Goal: Information Seeking & Learning: Learn about a topic

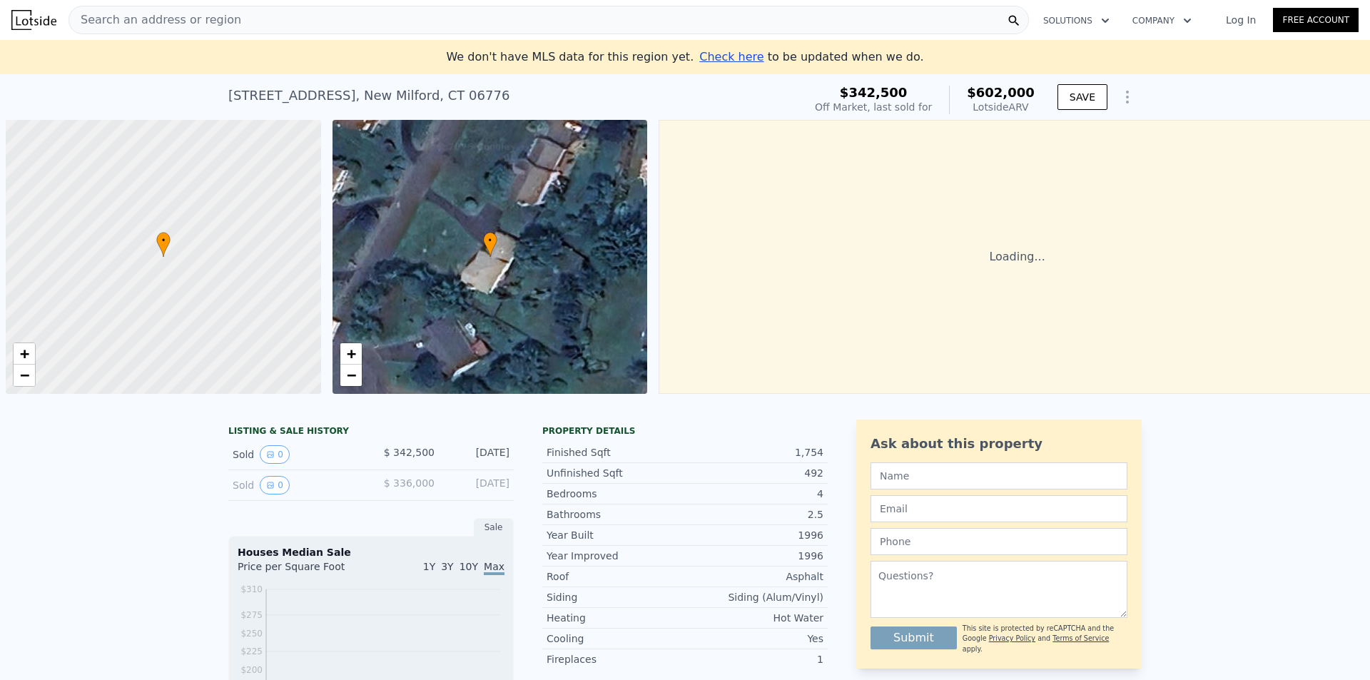
scroll to position [0, 6]
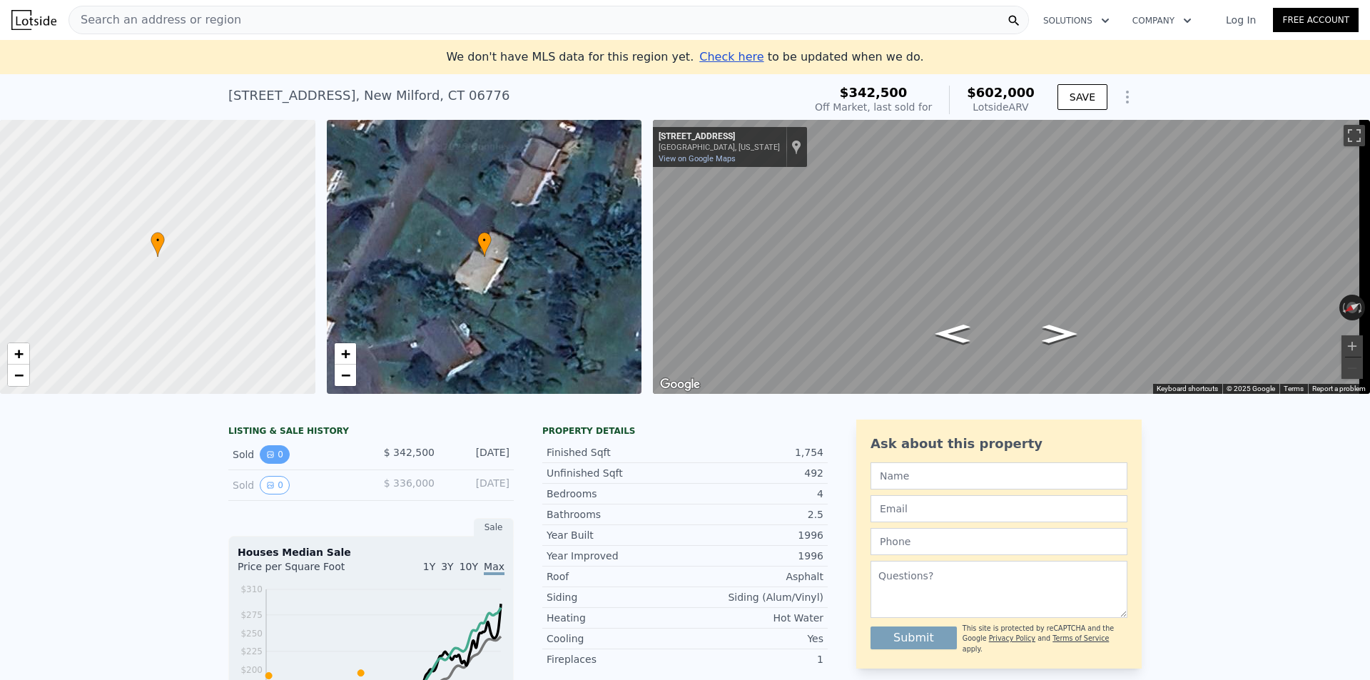
click at [272, 464] on button "0" at bounding box center [275, 454] width 30 height 19
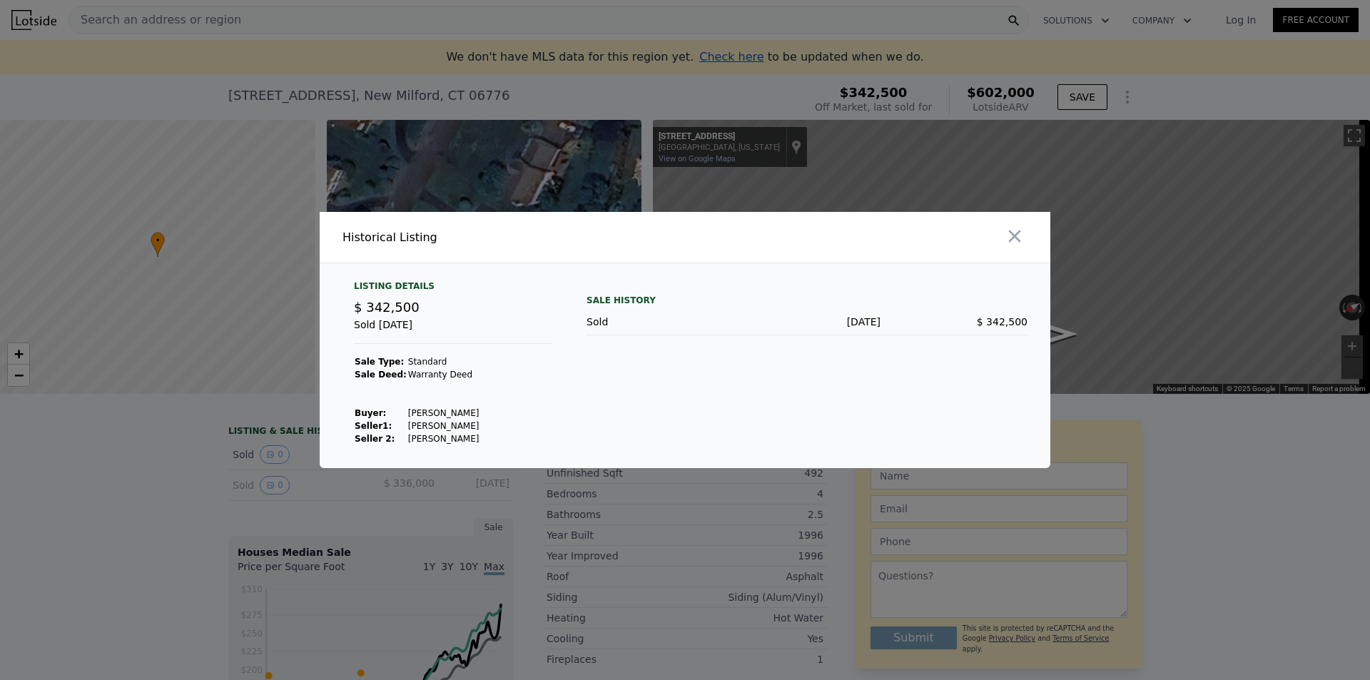
click at [954, 321] on div "$ 342,500" at bounding box center [953, 322] width 147 height 14
click at [1014, 235] on icon "button" at bounding box center [1014, 236] width 20 height 20
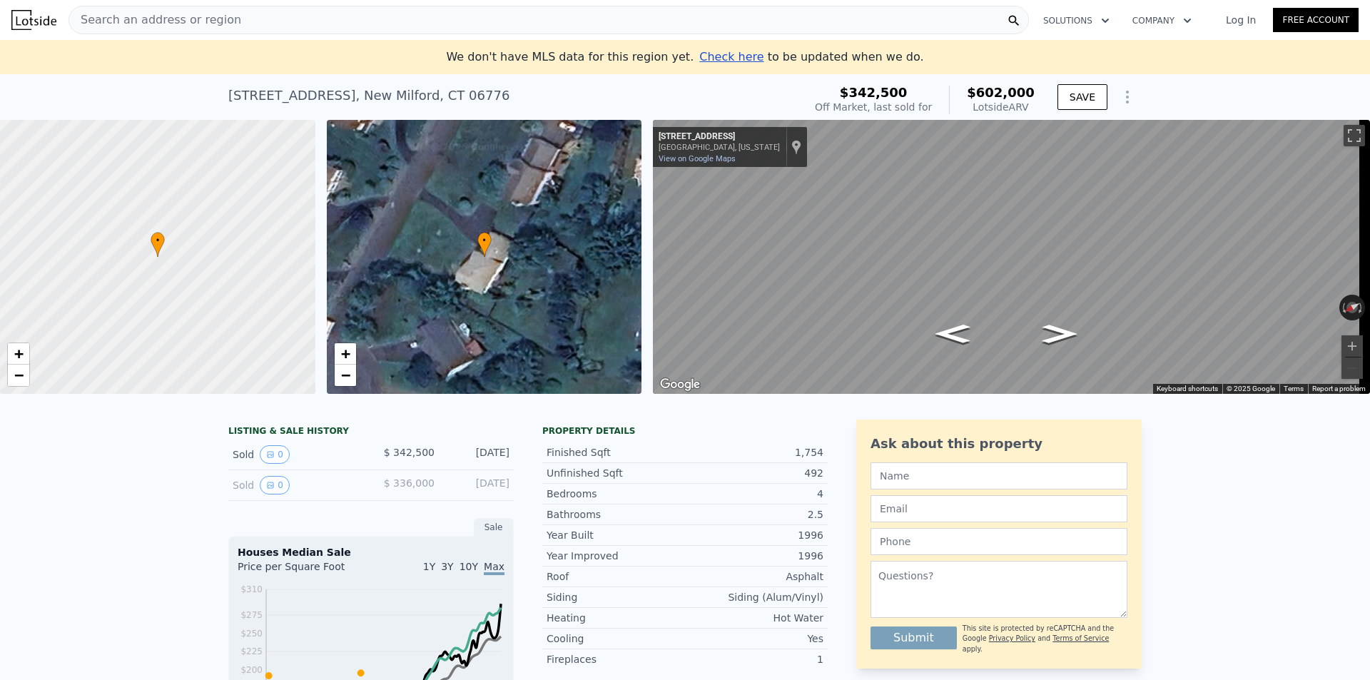
click at [268, 501] on div "Sold 0 $ 336,000 Aug 5, 2010" at bounding box center [370, 485] width 285 height 31
click at [271, 492] on button "0" at bounding box center [275, 485] width 30 height 19
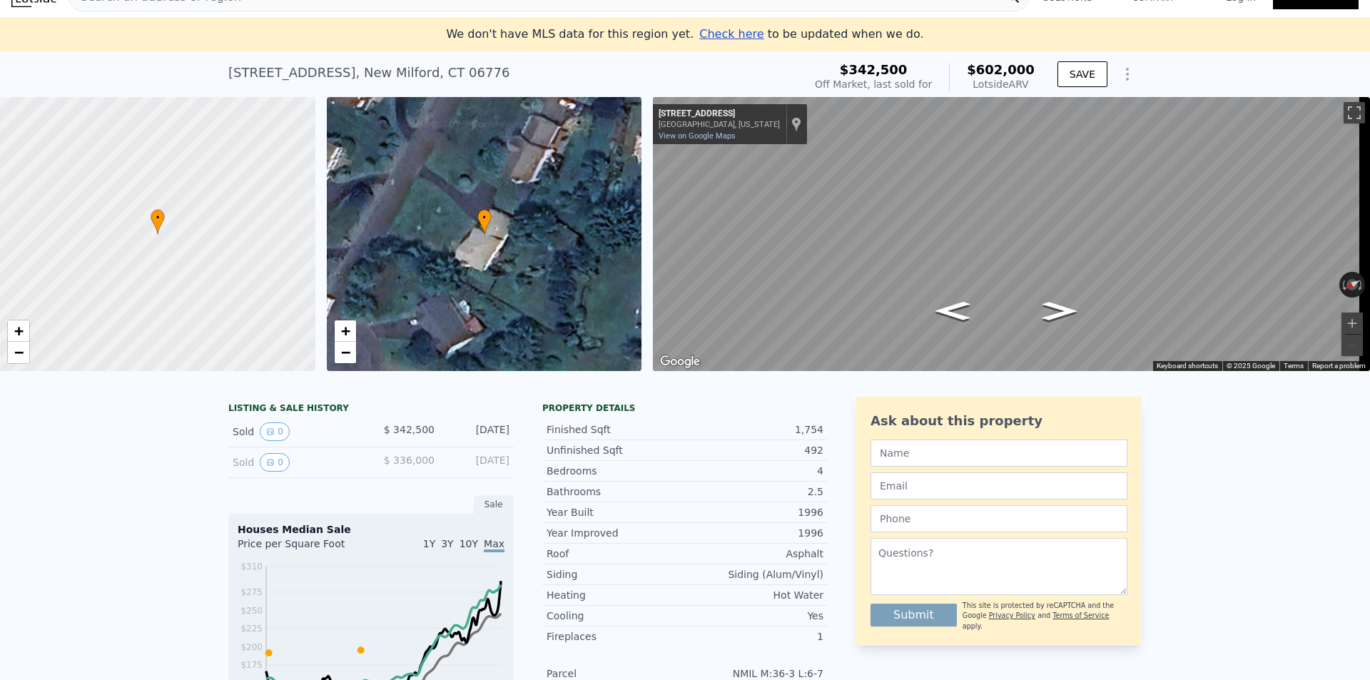
scroll to position [0, 0]
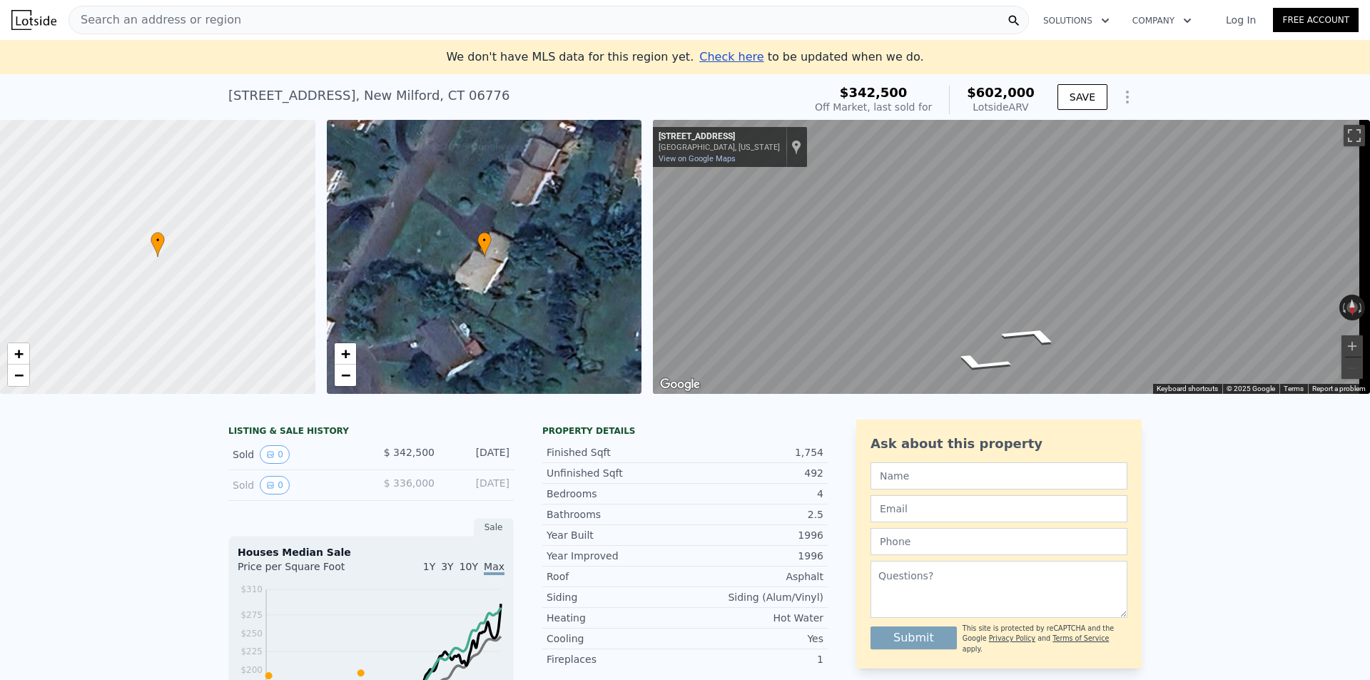
click at [531, 247] on div "• + − • + − ← Move left → Move right ↑ Move up ↓ Move down + Zoom in - Zoom out…" at bounding box center [685, 257] width 1370 height 274
click at [136, 21] on span "Search an address or region" at bounding box center [155, 19] width 172 height 17
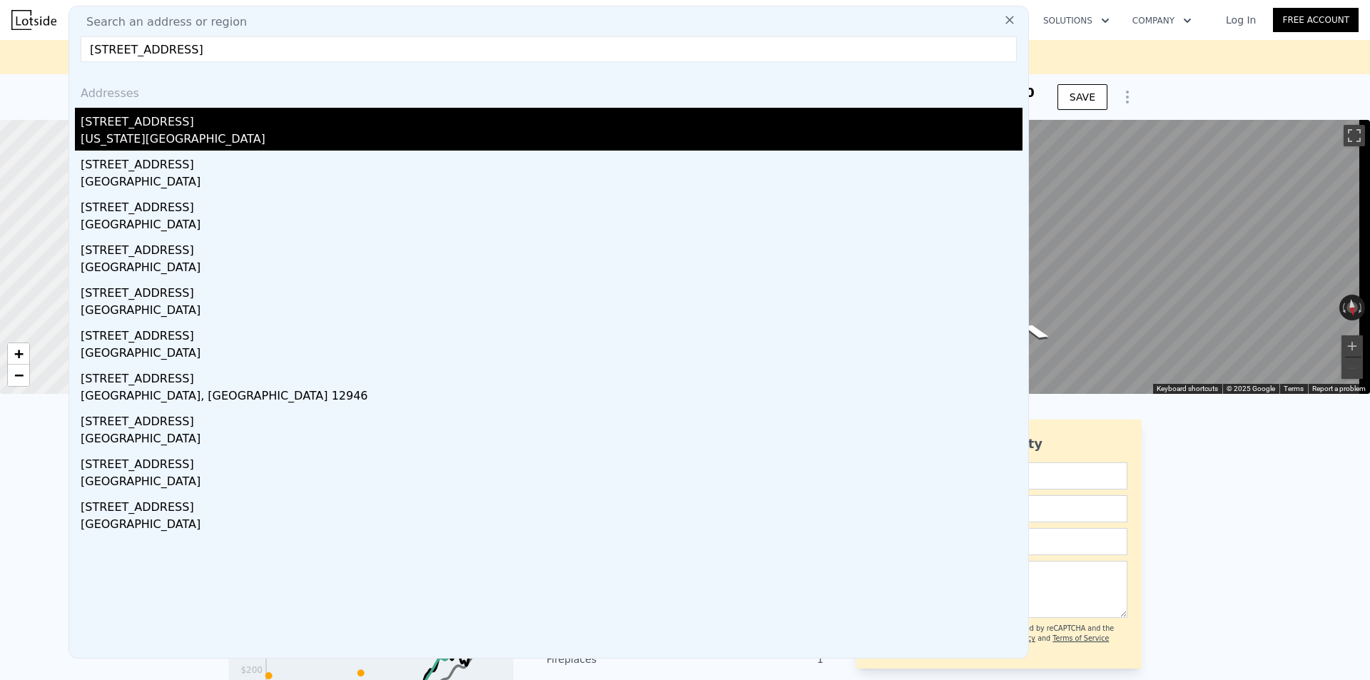
type input "2762 colden ave"
click at [168, 128] on div "2762 Colden Ave" at bounding box center [552, 119] width 942 height 23
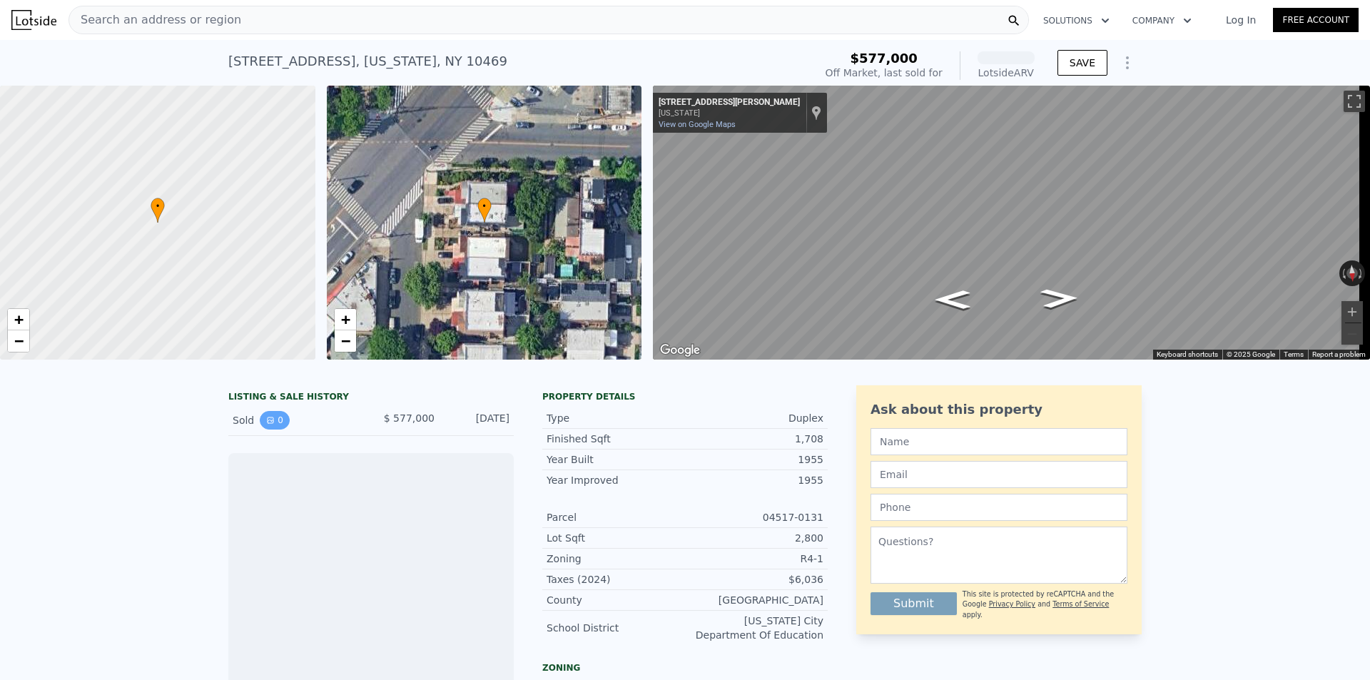
click at [266, 424] on icon "View historical data" at bounding box center [270, 420] width 9 height 9
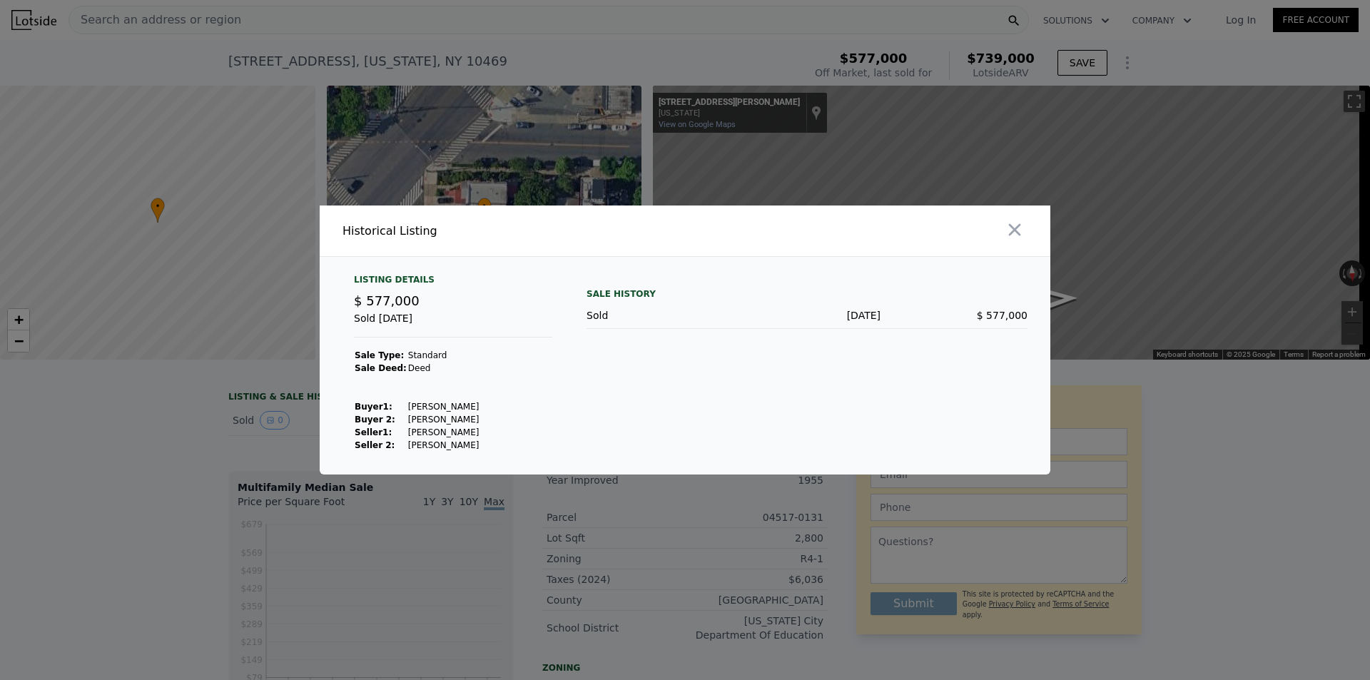
click at [519, 375] on div "Listing Details $ 577,000 Sold Apr 29, 2018 Sale Type: Standard Sale Deed: Deed…" at bounding box center [452, 363] width 221 height 178
click at [673, 335] on div "Sale History Sold Apr 29, 2018 $ 577,000" at bounding box center [806, 363] width 441 height 178
click at [858, 327] on div "Sold Apr 29, 2018 $ 577,000" at bounding box center [806, 315] width 441 height 26
click at [522, 367] on div "Listing Details $ 577,000 Sold Apr 29, 2018 Sale Type: Standard Sale Deed: Deed…" at bounding box center [452, 363] width 221 height 178
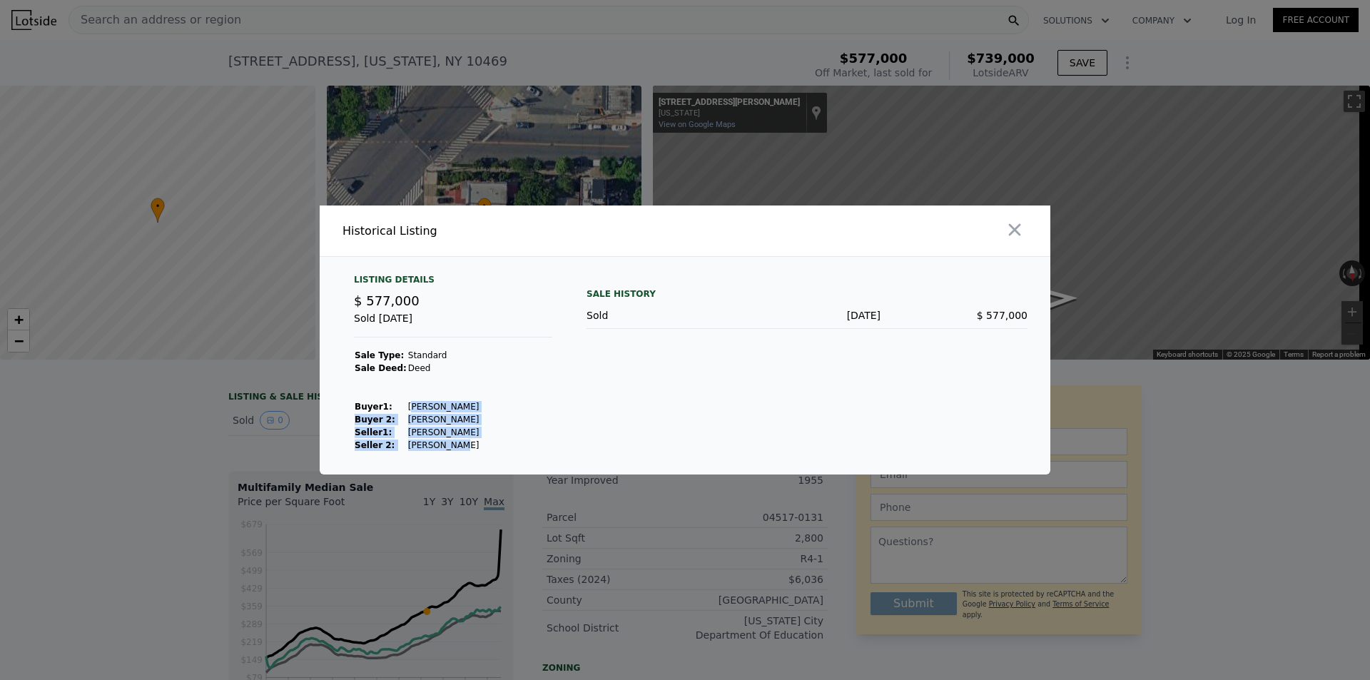
drag, startPoint x: 442, startPoint y: 448, endPoint x: 402, endPoint y: 402, distance: 61.2
click at [402, 402] on tbody "Sale Type: Standard Sale Deed: Deed Buyer 1 : Chen Mengying Buyer 2: Feng Shuyi…" at bounding box center [417, 400] width 126 height 103
click at [457, 397] on td at bounding box center [443, 393] width 73 height 13
click at [437, 447] on td "Tobar Jaime" at bounding box center [443, 445] width 73 height 13
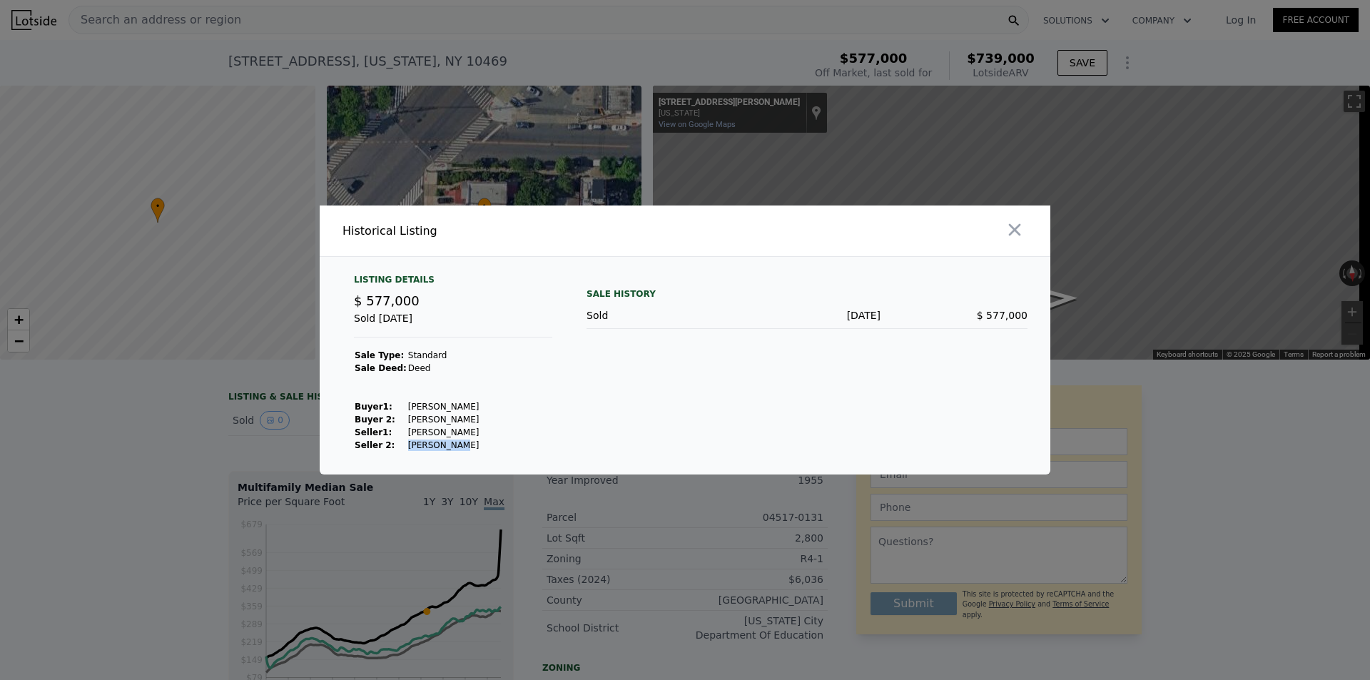
click at [414, 448] on td "Tobar Jaime" at bounding box center [443, 445] width 73 height 13
click at [543, 421] on div "Listing Details $ 577,000 Sold Apr 29, 2018 Sale Type: Standard Sale Deed: Deed…" at bounding box center [452, 363] width 221 height 178
click at [408, 372] on td "Deed" at bounding box center [443, 368] width 73 height 13
click at [435, 369] on td "Deed" at bounding box center [443, 368] width 73 height 13
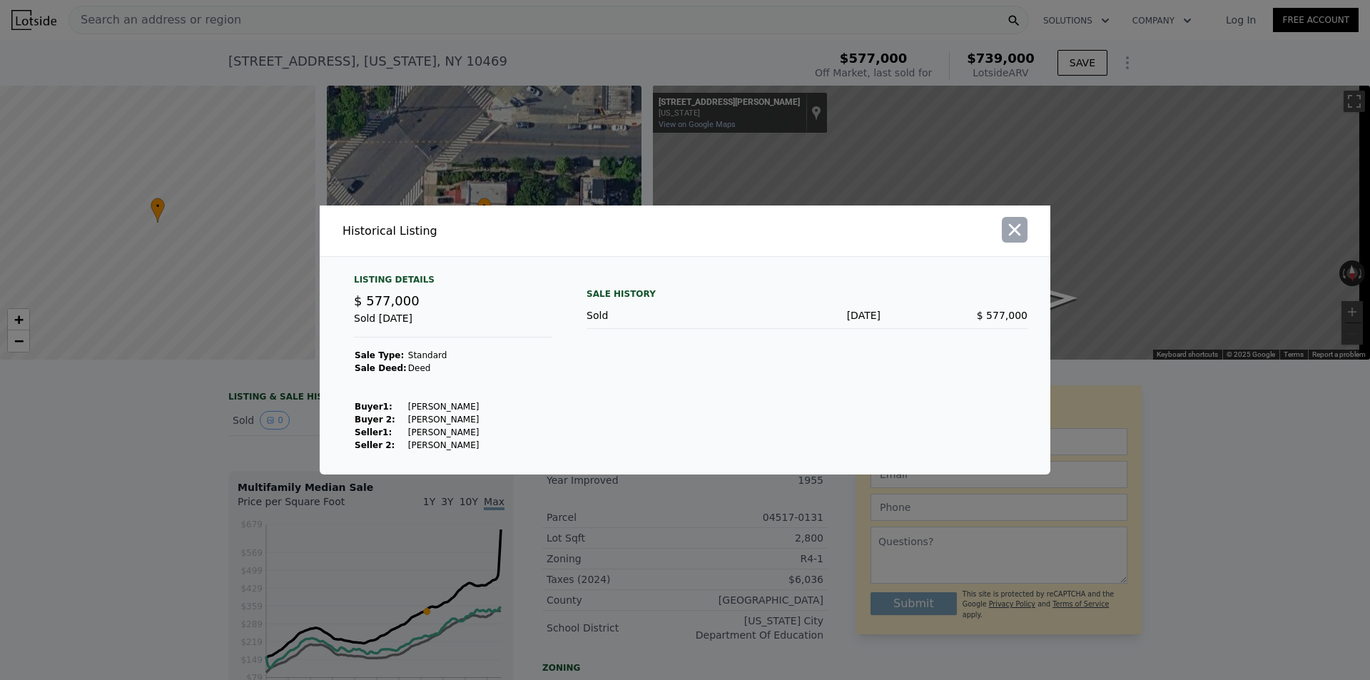
click at [1021, 236] on icon "button" at bounding box center [1014, 230] width 20 height 20
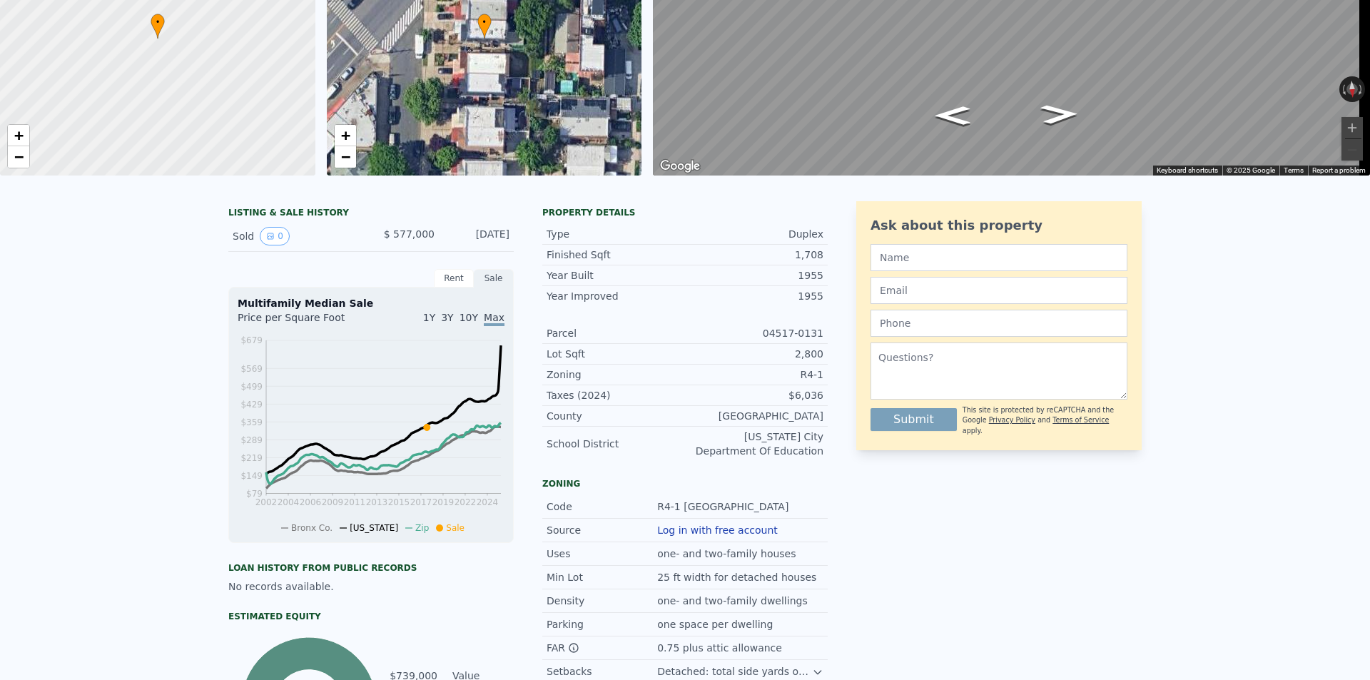
scroll to position [5, 0]
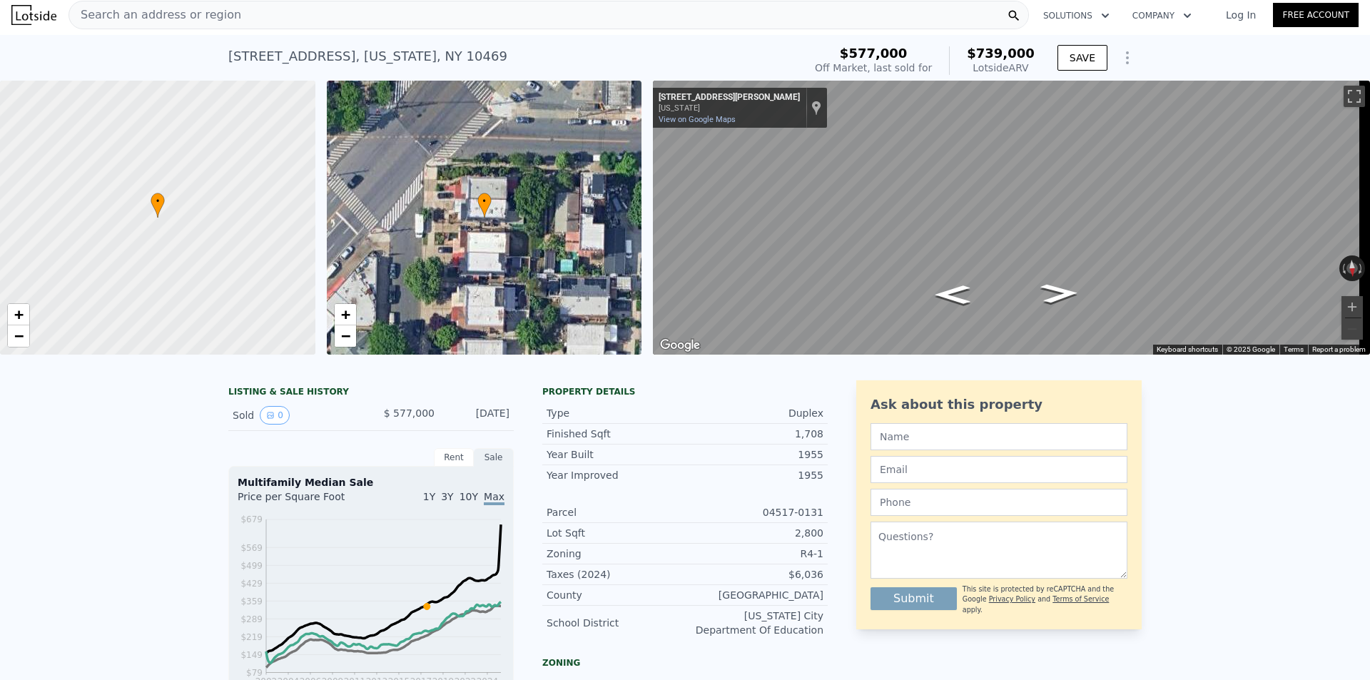
click at [474, 467] on div "Sale" at bounding box center [494, 457] width 40 height 19
click at [464, 467] on div "Rent" at bounding box center [454, 457] width 40 height 19
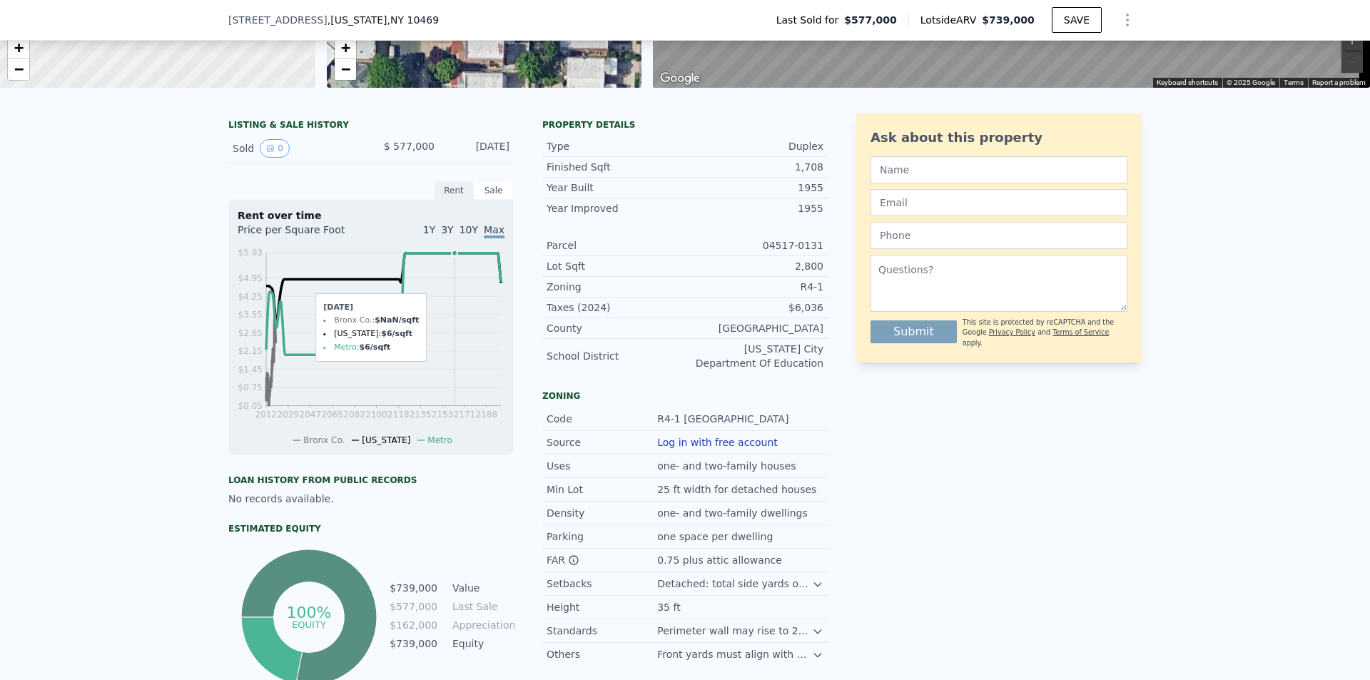
scroll to position [285, 0]
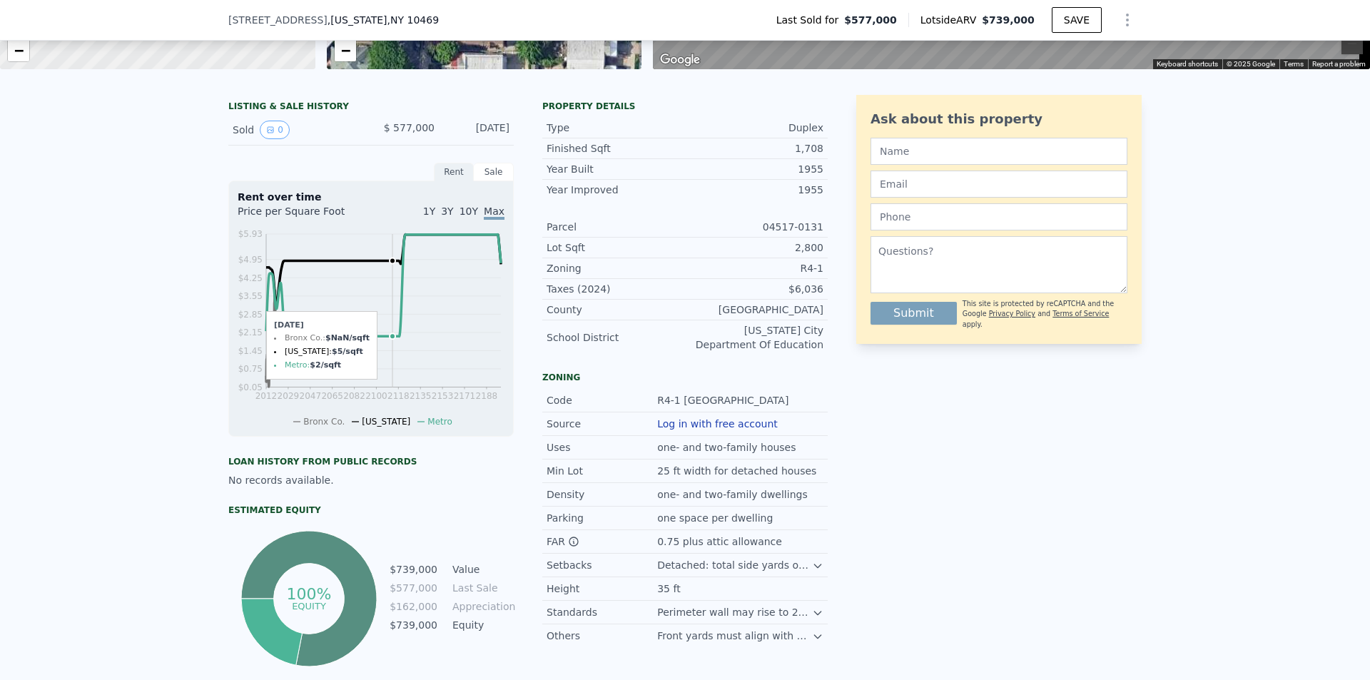
click at [387, 286] on icon "2012 2029 2047 2065 2082 2100 2118 2135 2153 2171 2188 $0.05 $0.75 $1.45 $2.15 …" at bounding box center [371, 327] width 267 height 200
click at [445, 217] on span "3Y" at bounding box center [447, 210] width 12 height 11
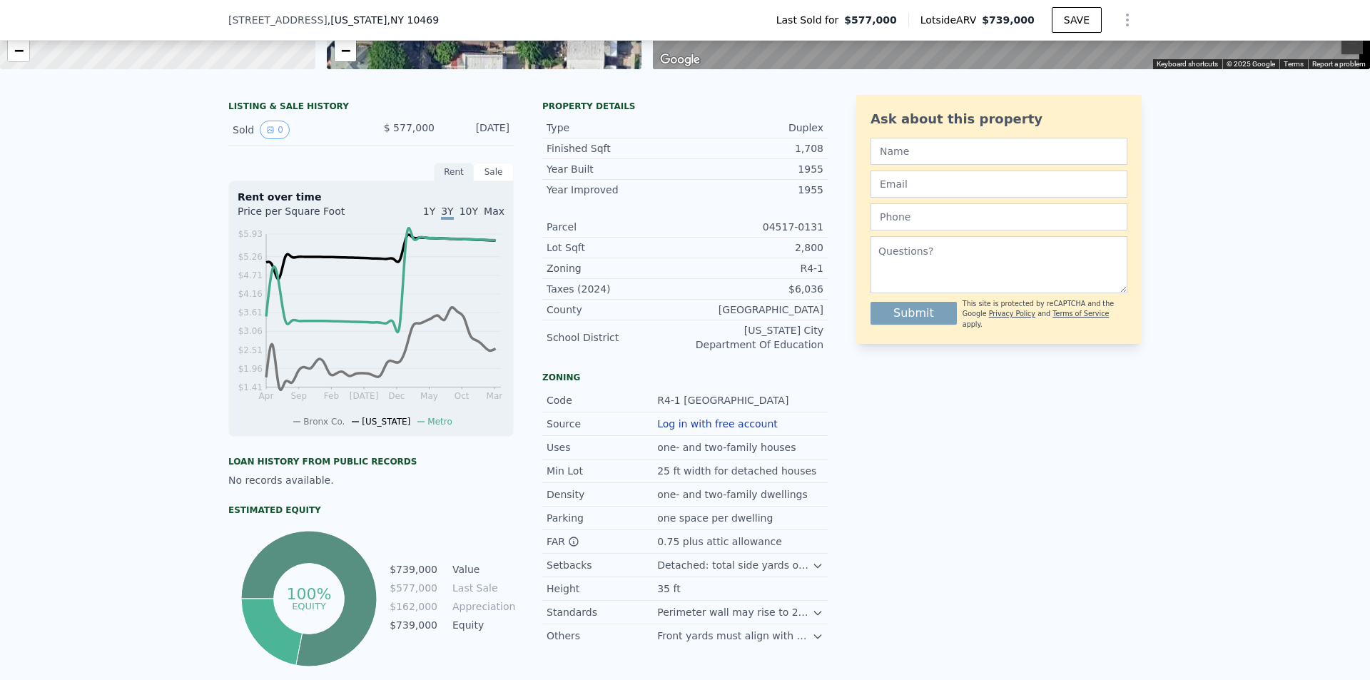
click at [442, 223] on div "1Y 3Y 10Y Max" at bounding box center [437, 215] width 133 height 23
click at [434, 217] on span "1Y" at bounding box center [429, 210] width 12 height 11
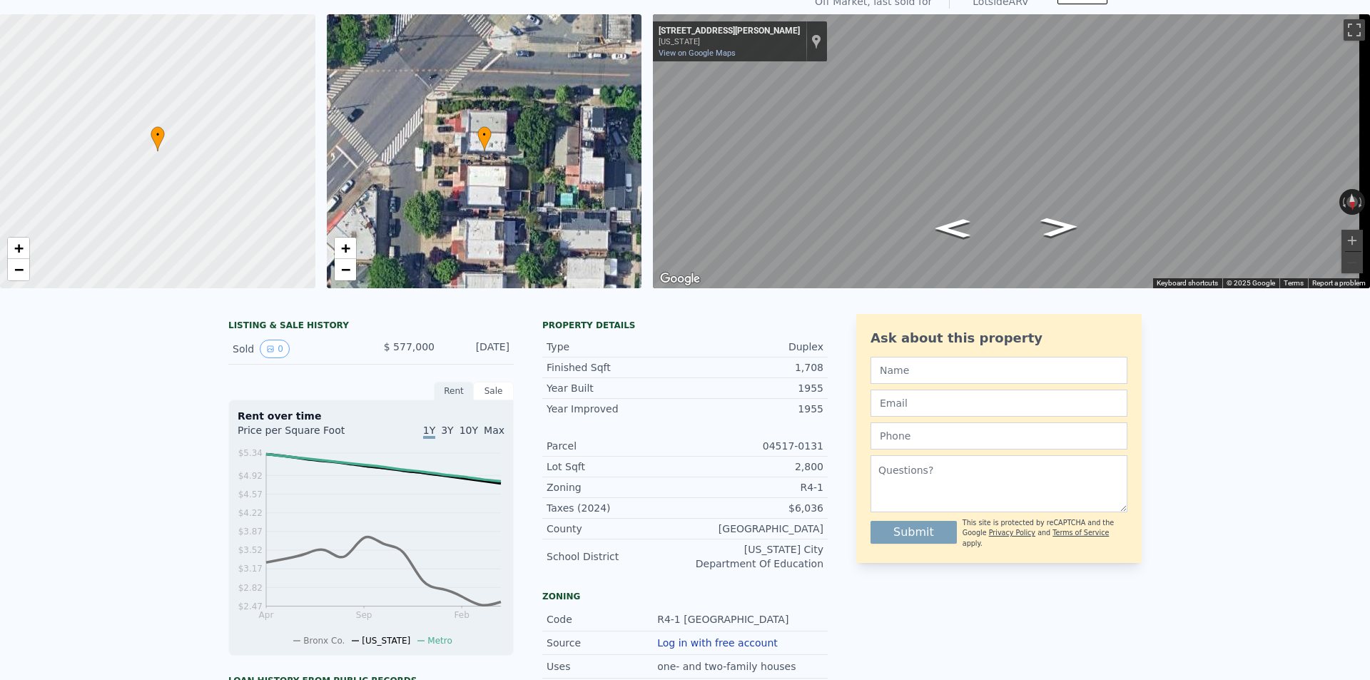
scroll to position [5, 0]
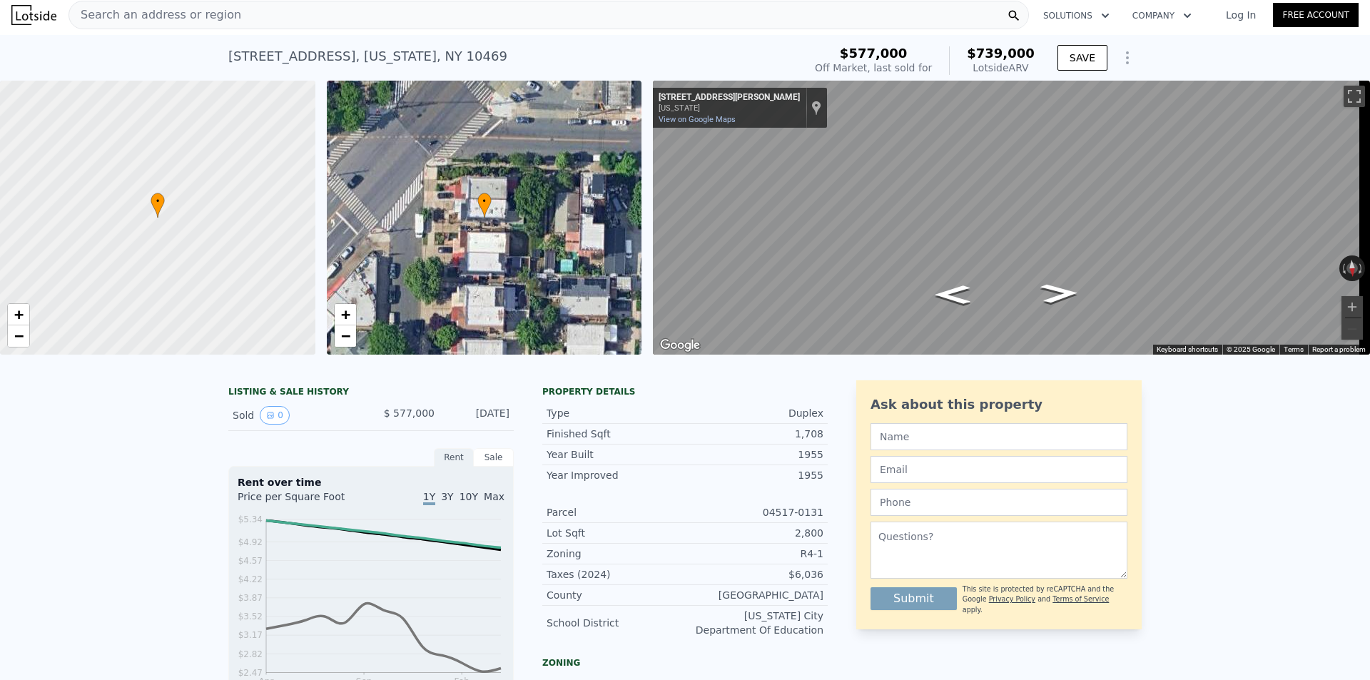
click at [146, 30] on div "Search an address or region Solutions Company Open main menu Log In Free Account" at bounding box center [684, 15] width 1347 height 34
click at [146, 23] on span "Search an address or region" at bounding box center [155, 14] width 172 height 17
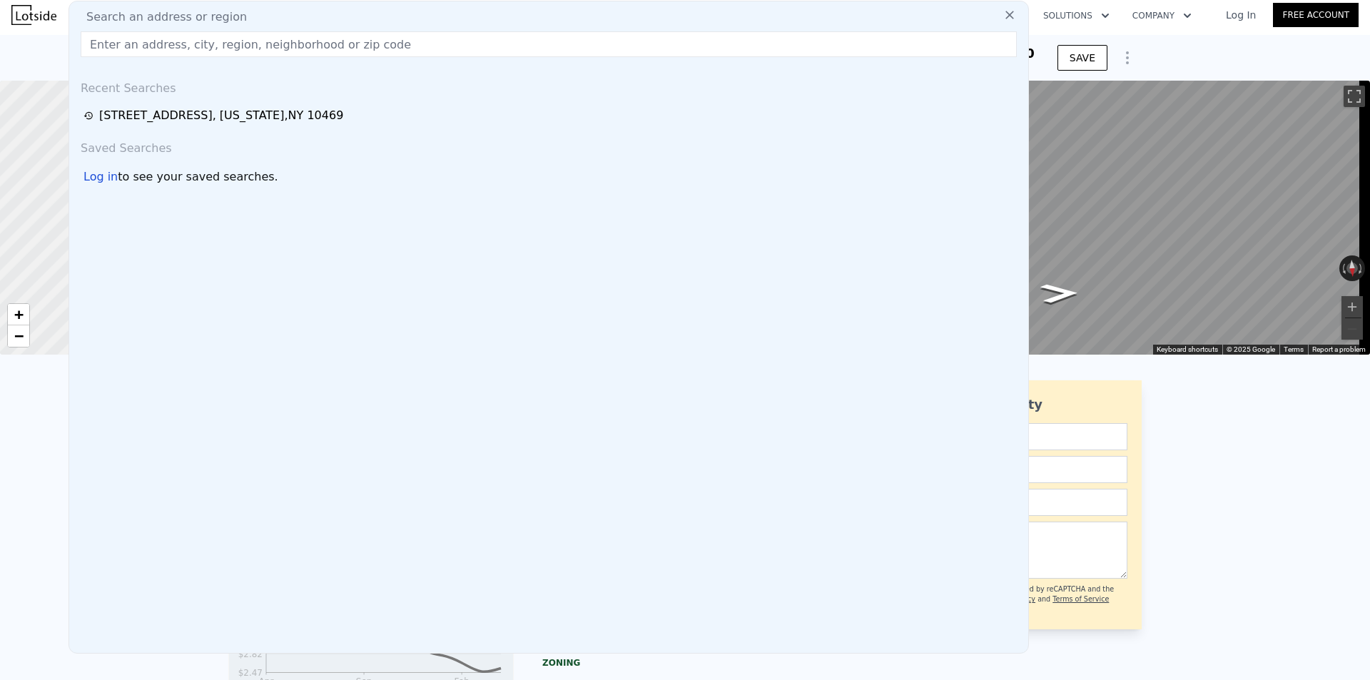
type input "2"
type input "4"
type input "1"
type input "4"
type input "1266"
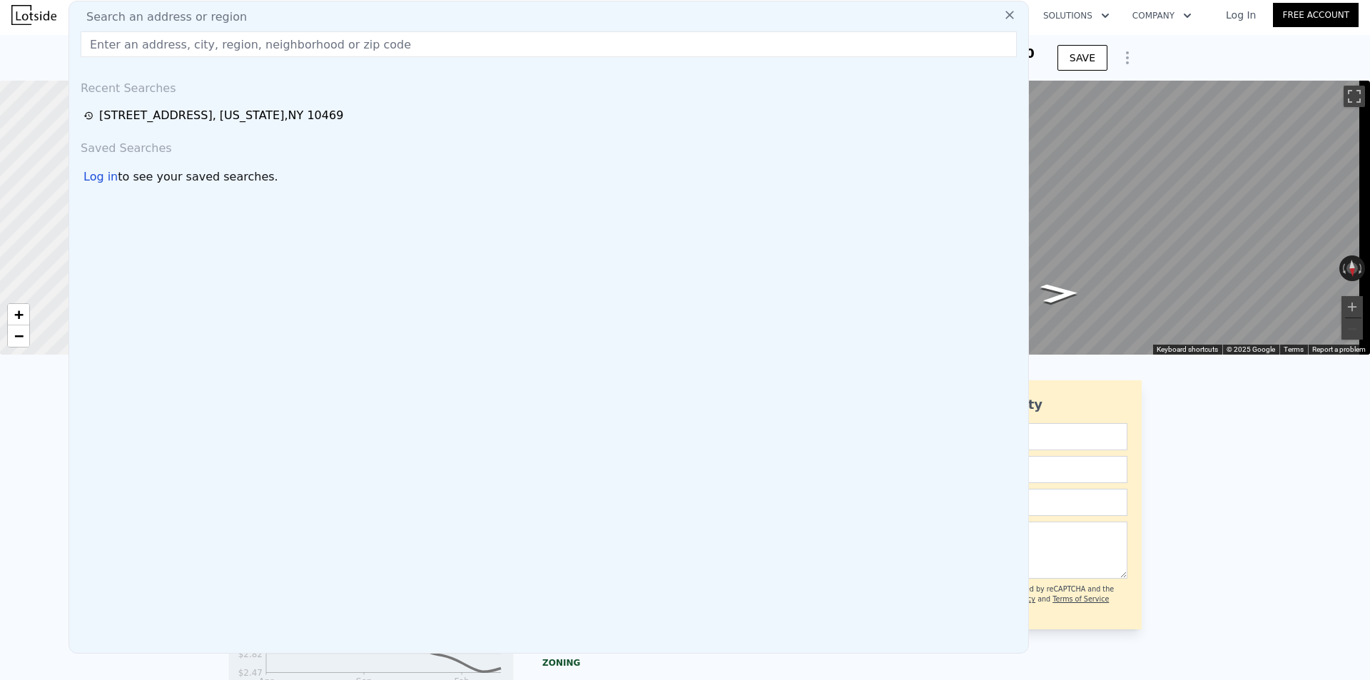
type input "2074"
type input "12000"
type input "31668"
type input "$ 602,000"
type input "4"
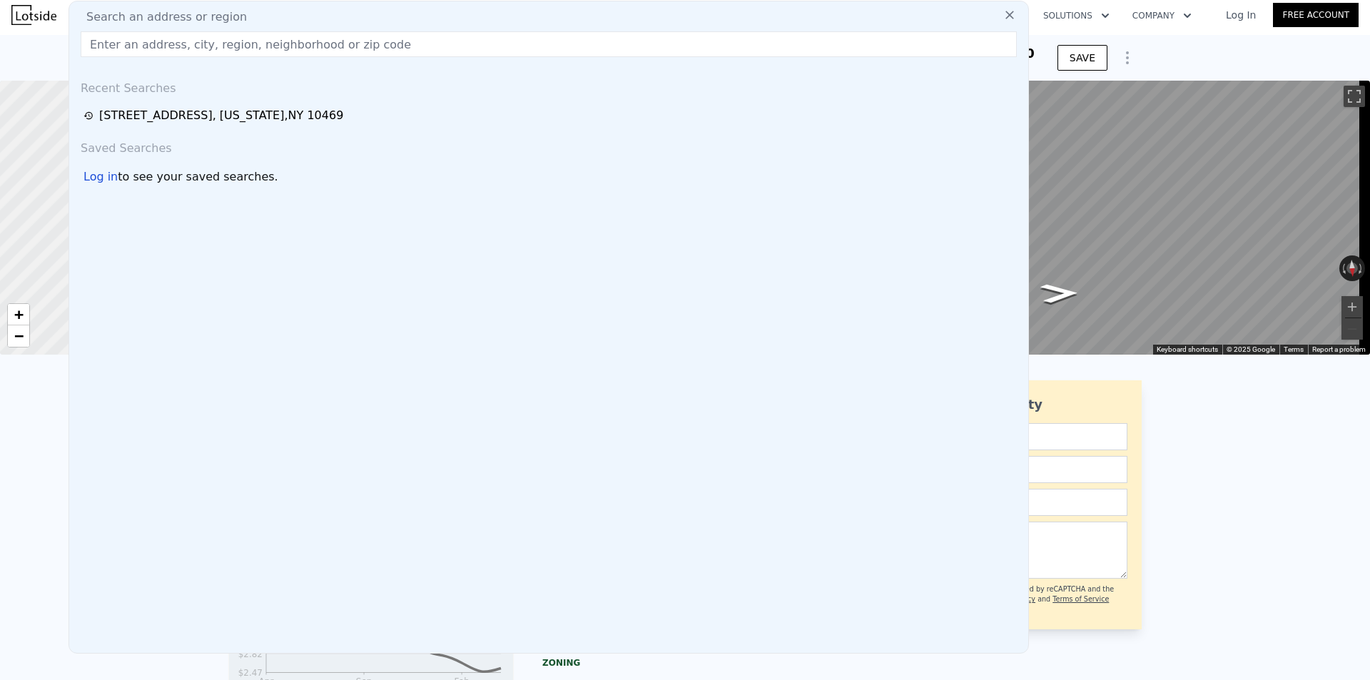
type input "$ 200,771"
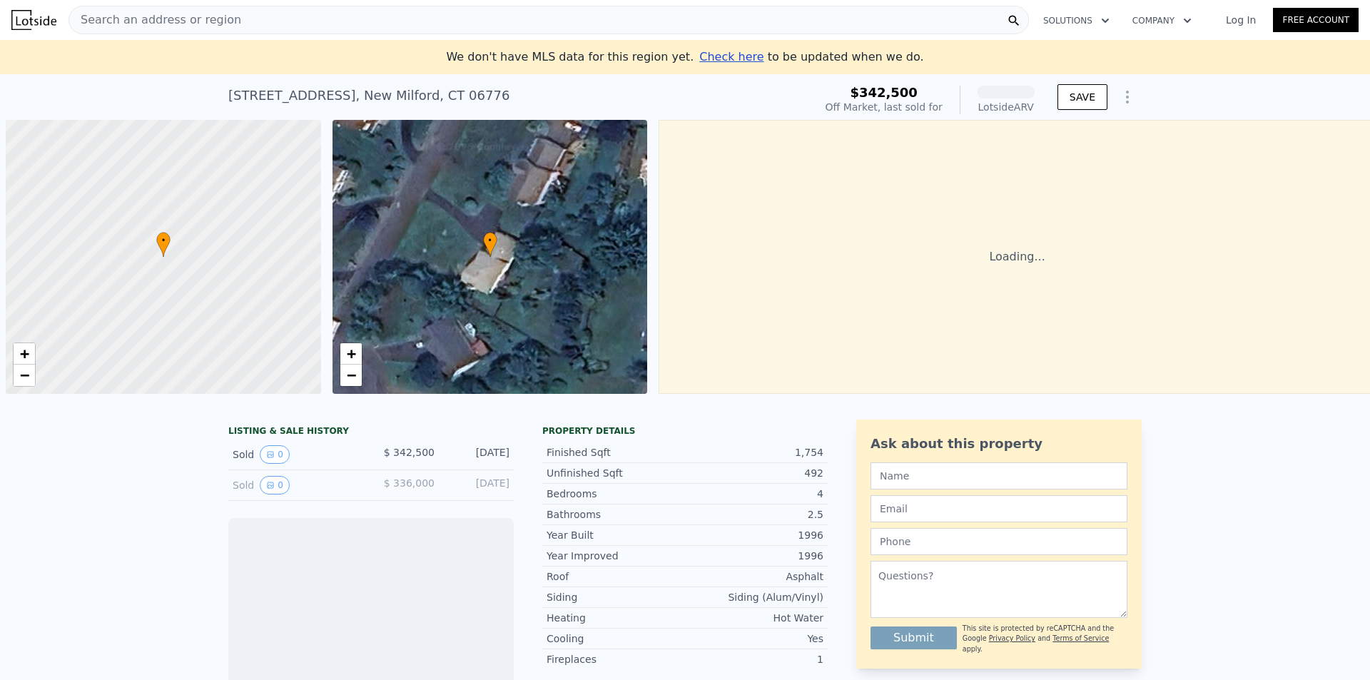
scroll to position [0, 6]
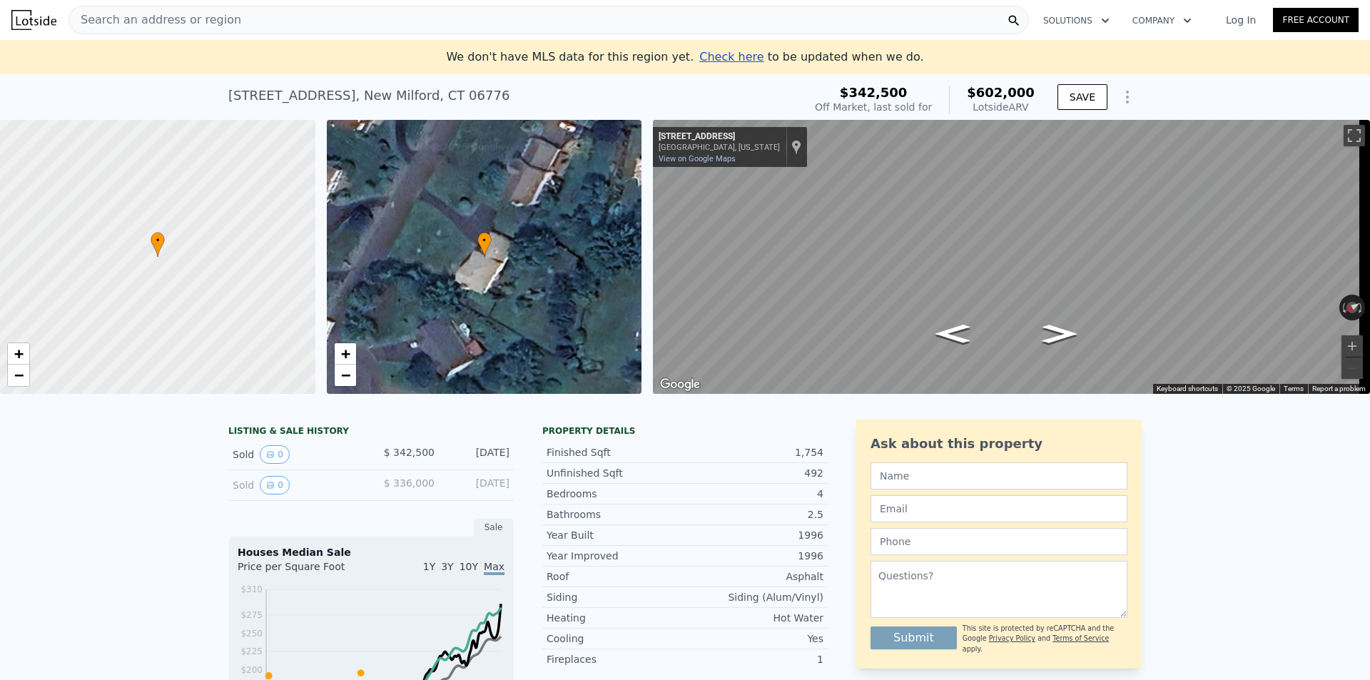
click at [306, 494] on div "Sold 0" at bounding box center [296, 485] width 127 height 19
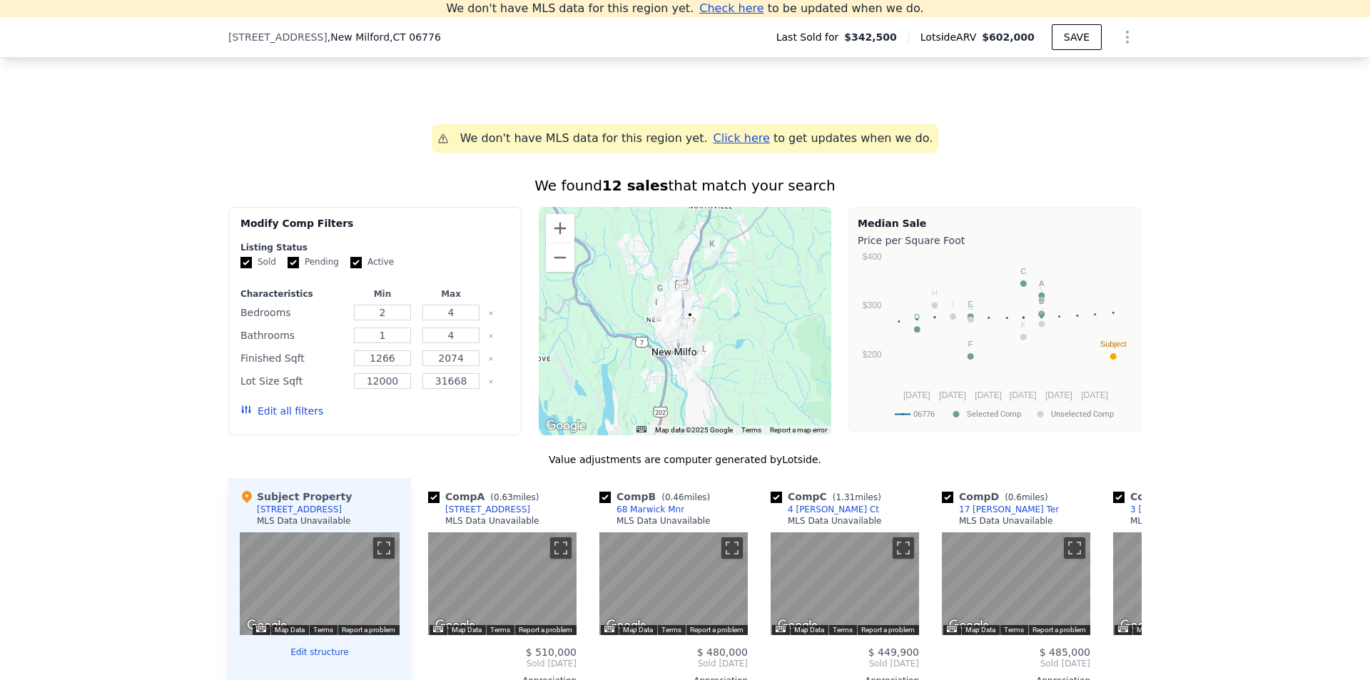
scroll to position [1196, 0]
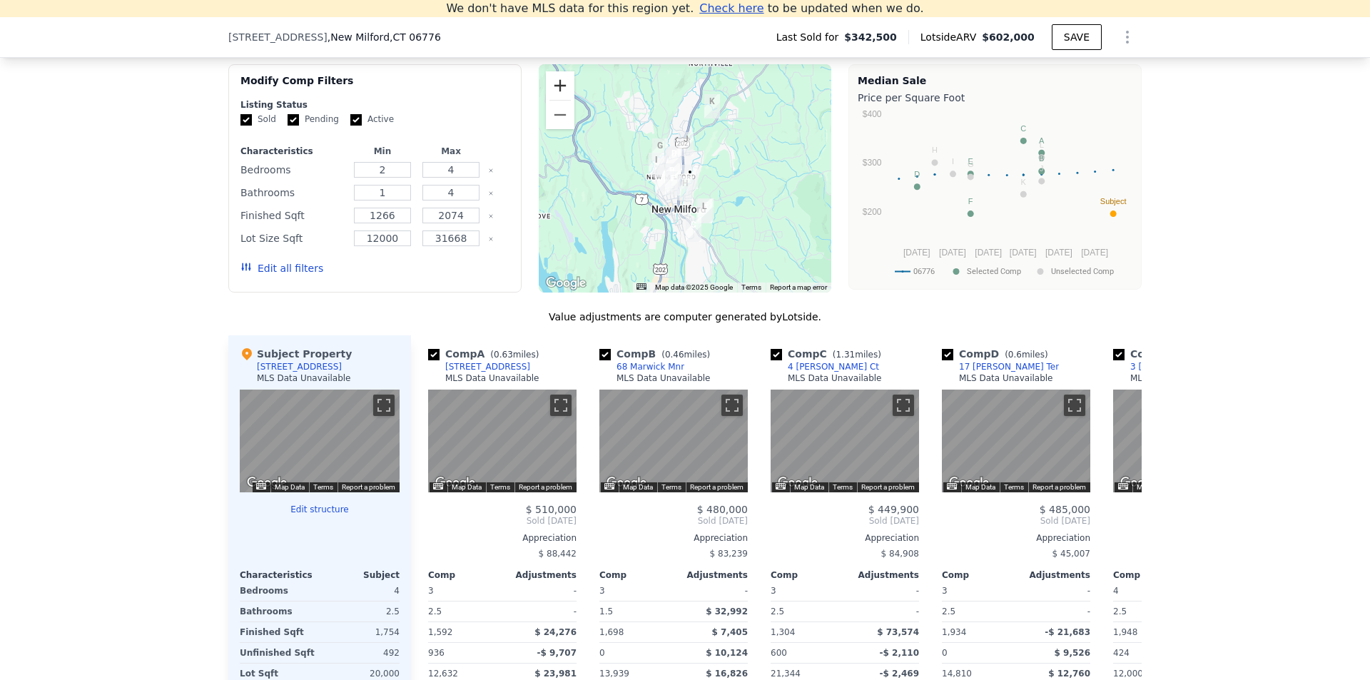
click at [560, 100] on button "Zoom in" at bounding box center [560, 85] width 29 height 29
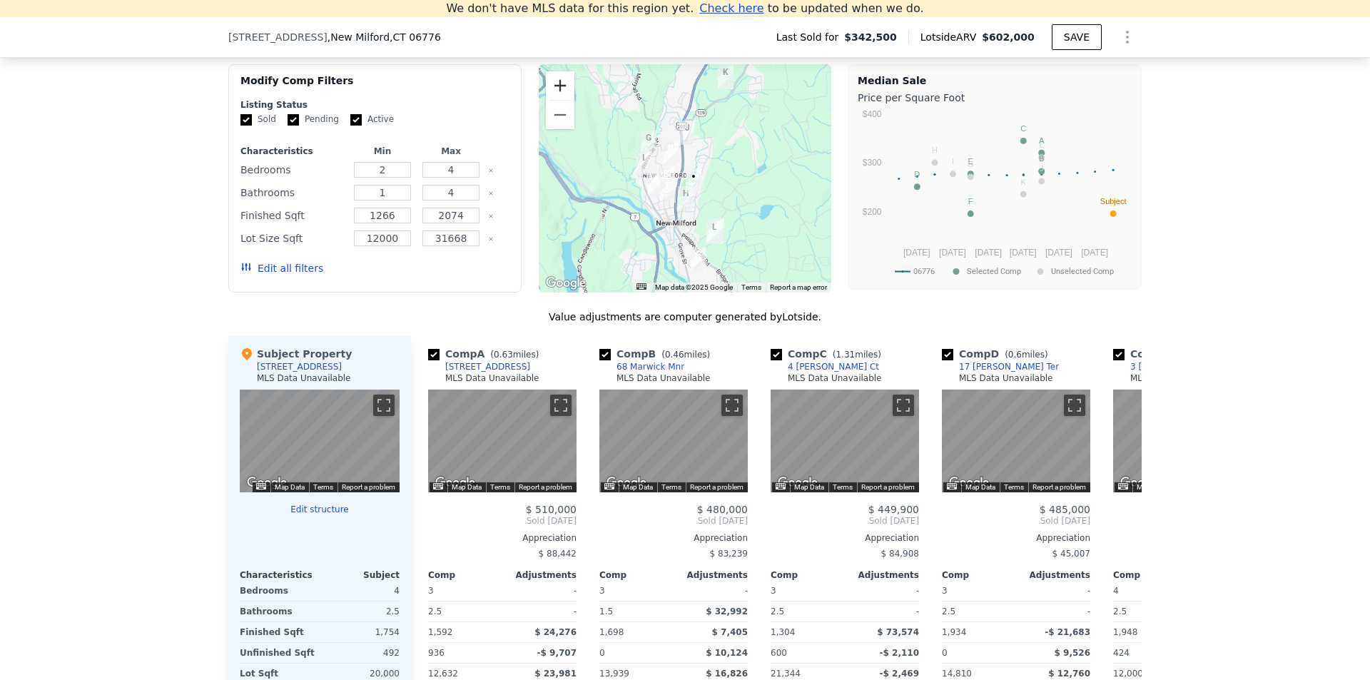
click at [560, 100] on button "Zoom in" at bounding box center [560, 85] width 29 height 29
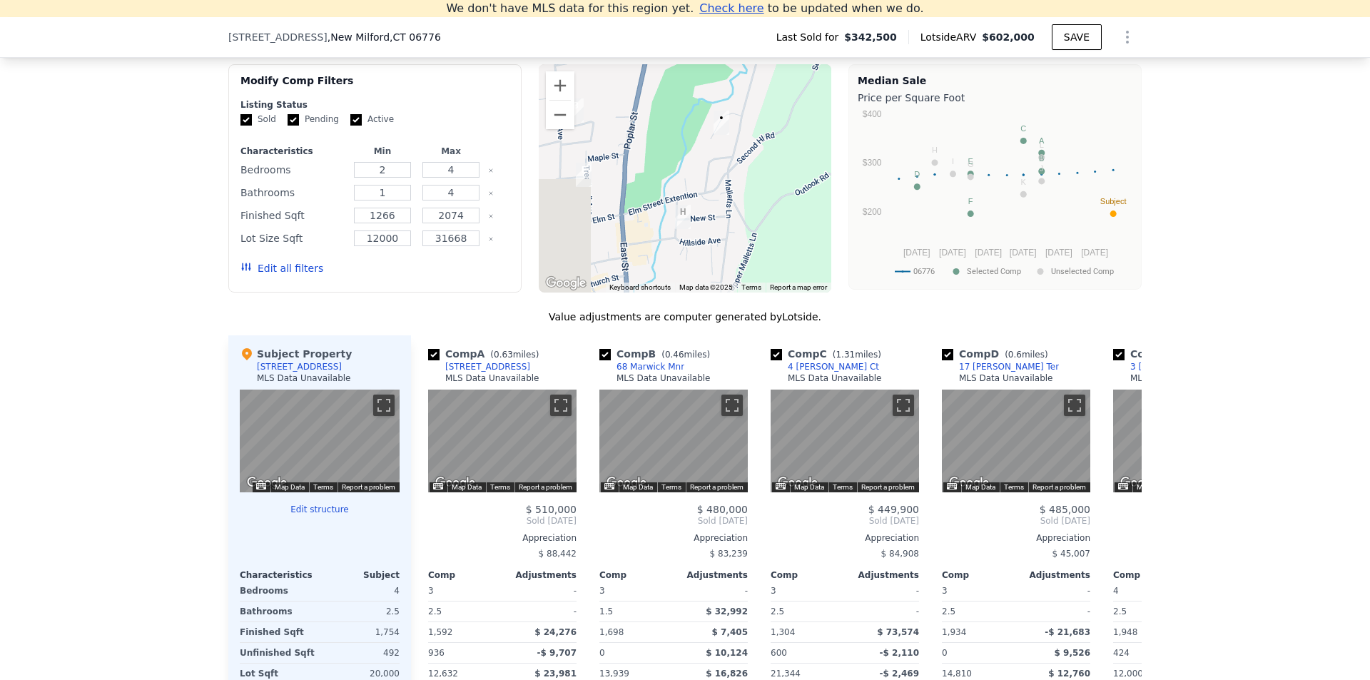
drag, startPoint x: 745, startPoint y: 237, endPoint x: 732, endPoint y: 81, distance: 156.1
click at [732, 81] on div at bounding box center [685, 178] width 293 height 228
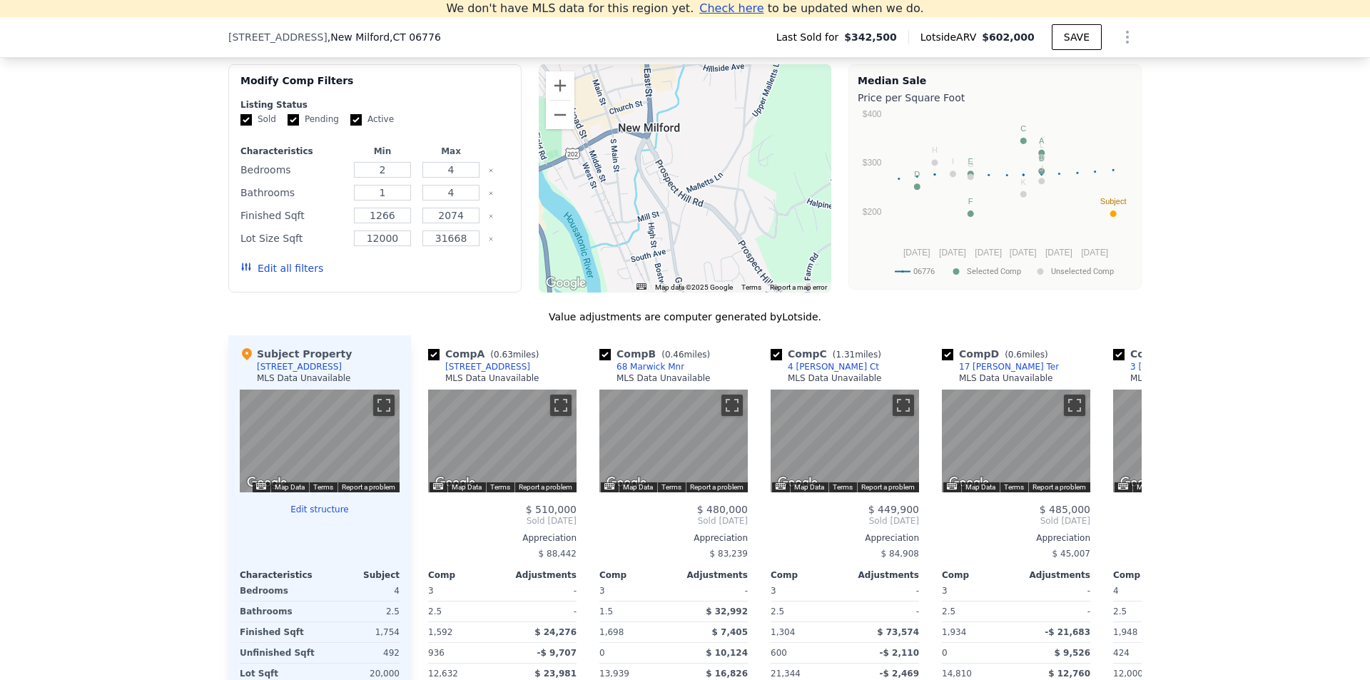
drag, startPoint x: 692, startPoint y: 201, endPoint x: 721, endPoint y: 51, distance: 152.5
click at [721, 51] on div "Search an address or region Solutions Company Open main menu Log In Free Accoun…" at bounding box center [685, 218] width 1370 height 2829
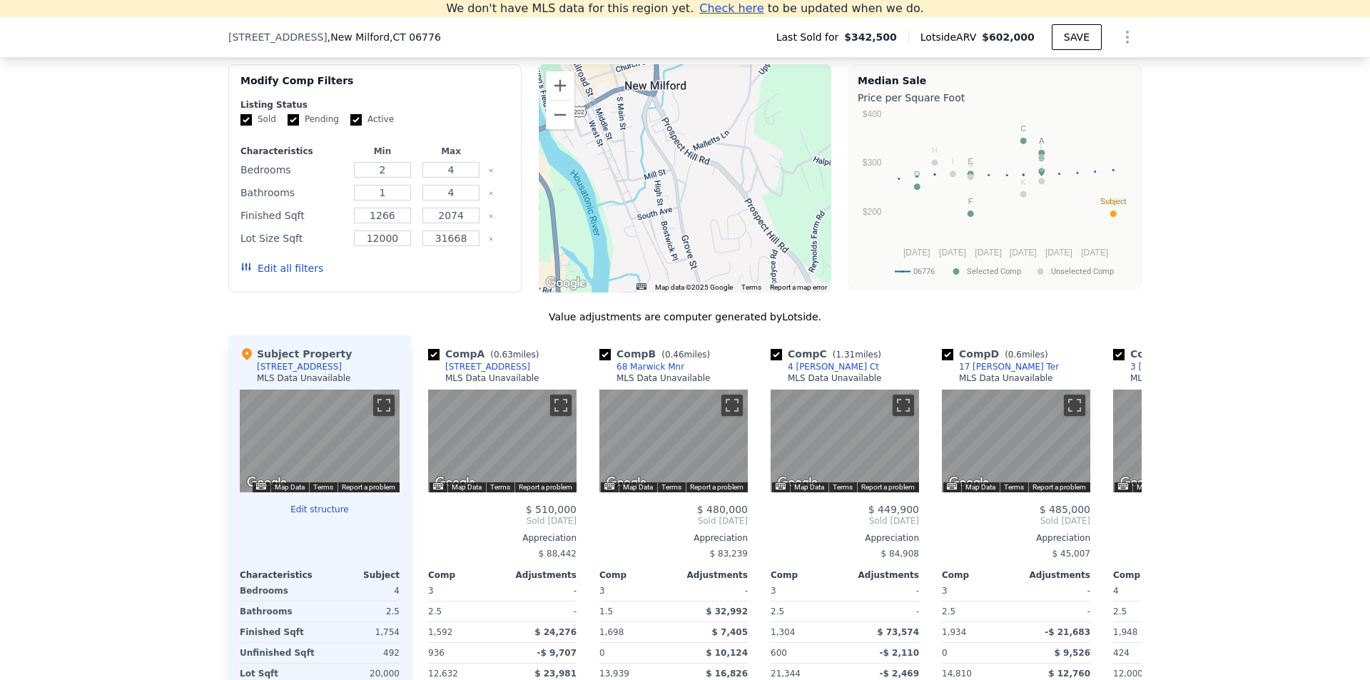
drag, startPoint x: 731, startPoint y: 161, endPoint x: 705, endPoint y: 70, distance: 94.2
click at [705, 70] on div "We found 12 sales that match your search Filters Map Prices Modify Comp Filters…" at bounding box center [684, 416] width 913 height 766
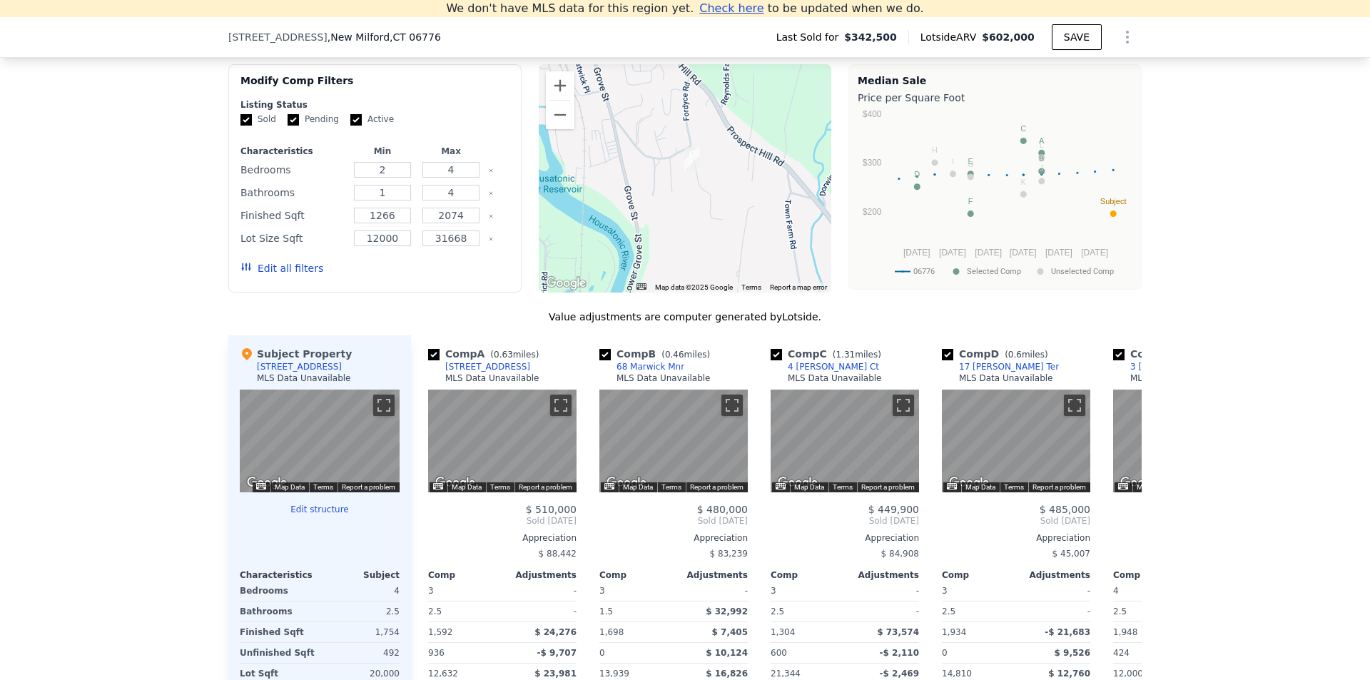
drag, startPoint x: 696, startPoint y: 151, endPoint x: 659, endPoint y: 145, distance: 36.9
click at [659, 145] on div at bounding box center [685, 178] width 293 height 228
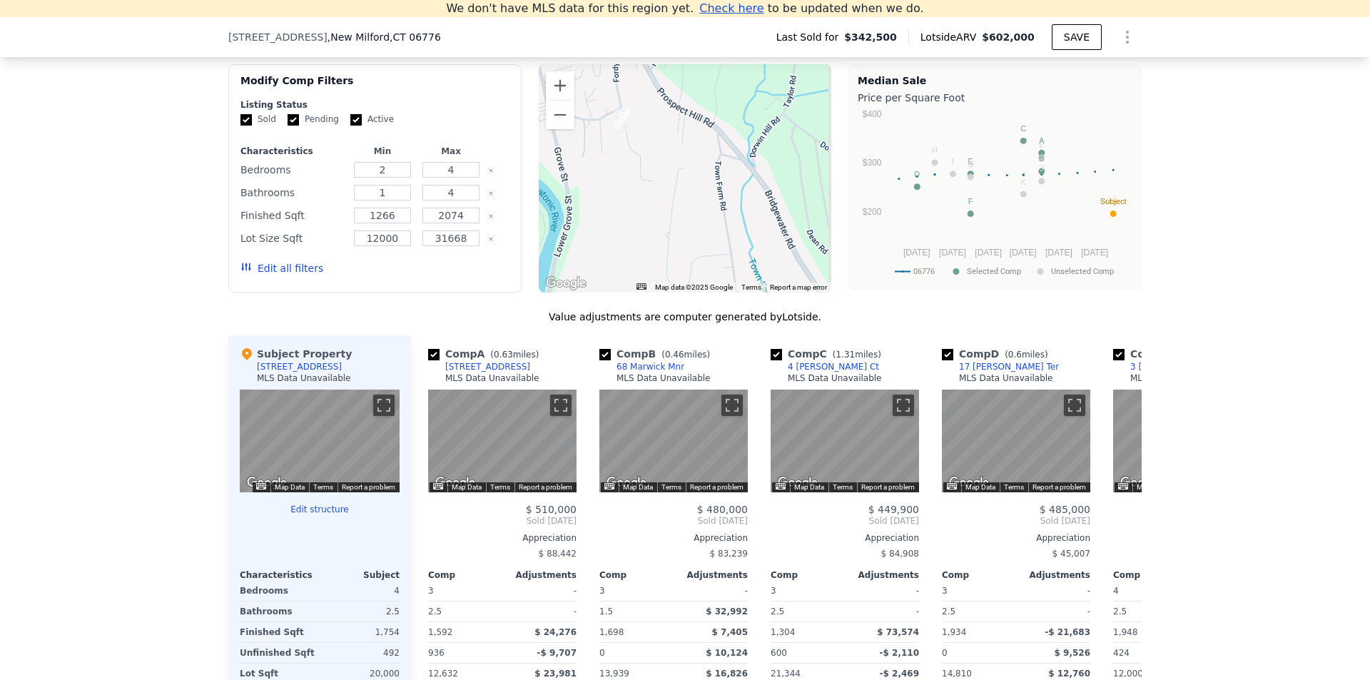
drag, startPoint x: 767, startPoint y: 203, endPoint x: 681, endPoint y: 156, distance: 98.0
click at [681, 156] on div at bounding box center [685, 178] width 293 height 228
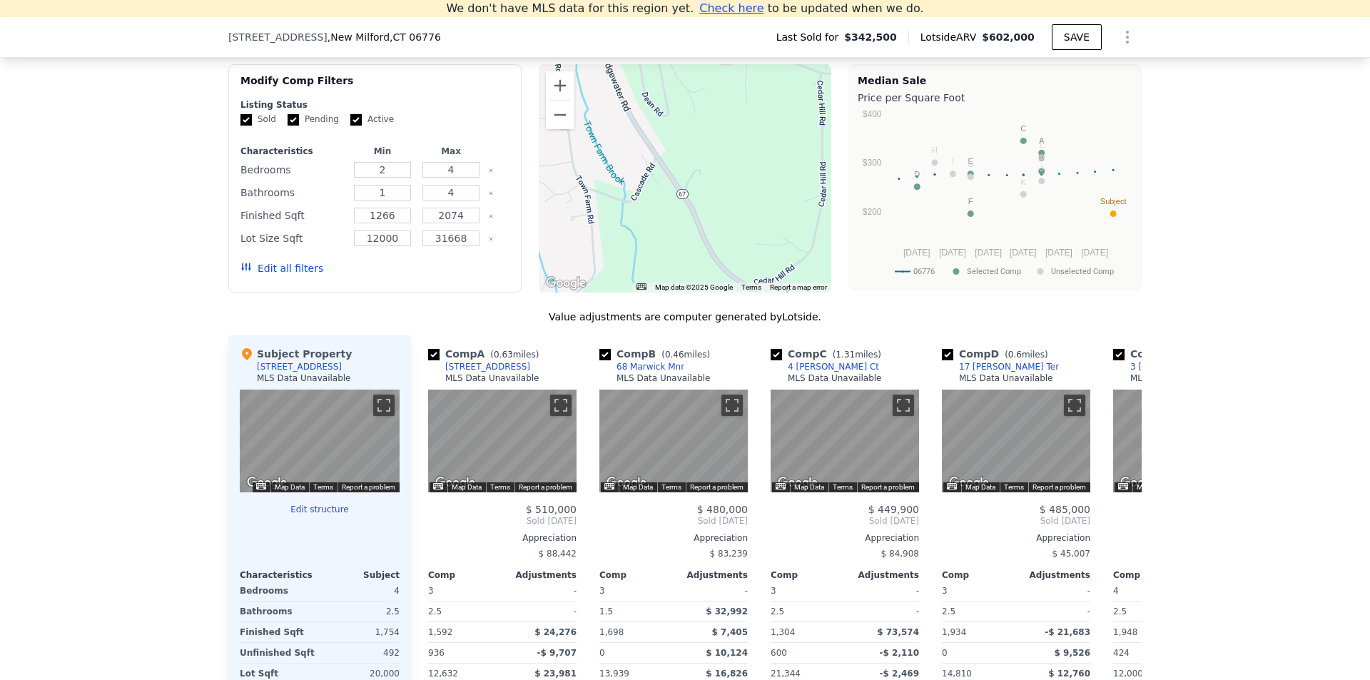
drag, startPoint x: 718, startPoint y: 202, endPoint x: 639, endPoint y: 108, distance: 123.5
click at [639, 108] on div at bounding box center [685, 178] width 293 height 228
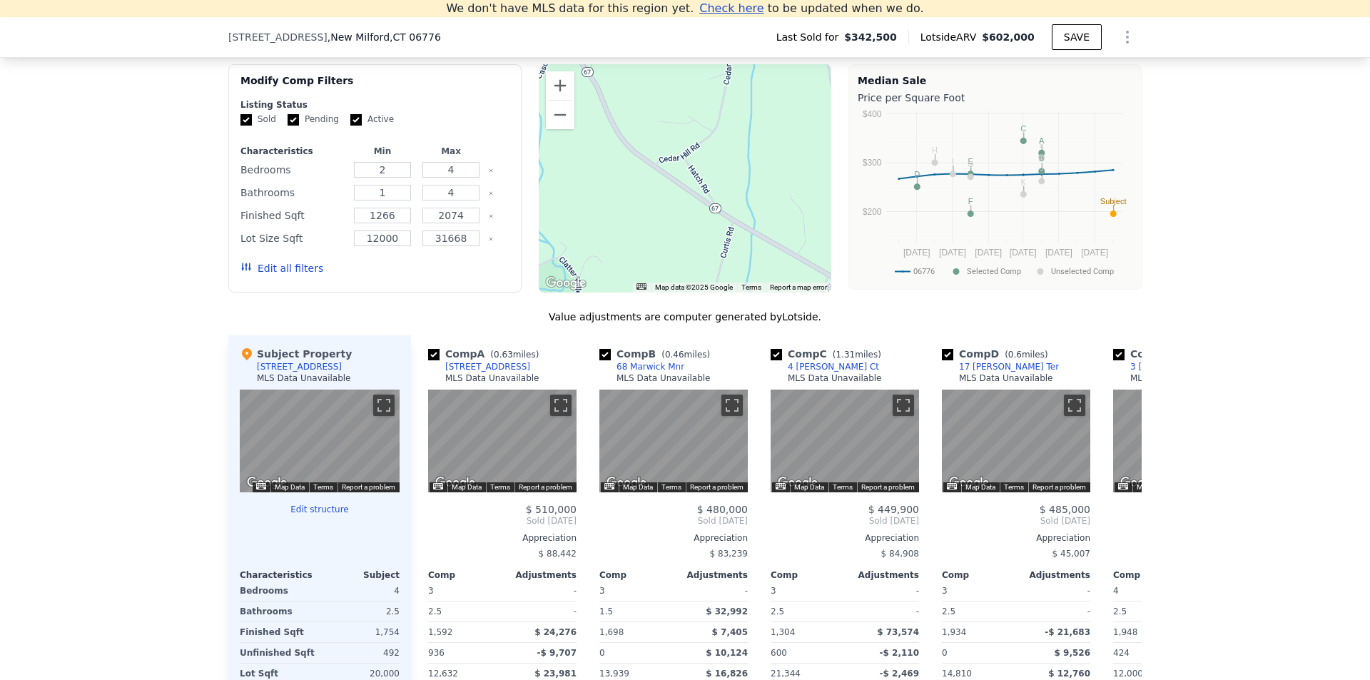
drag, startPoint x: 668, startPoint y: 144, endPoint x: 774, endPoint y: 259, distance: 156.5
click at [824, 309] on div "We found 12 sales that match your search Filters Map Prices Modify Comp Filters…" at bounding box center [684, 416] width 913 height 766
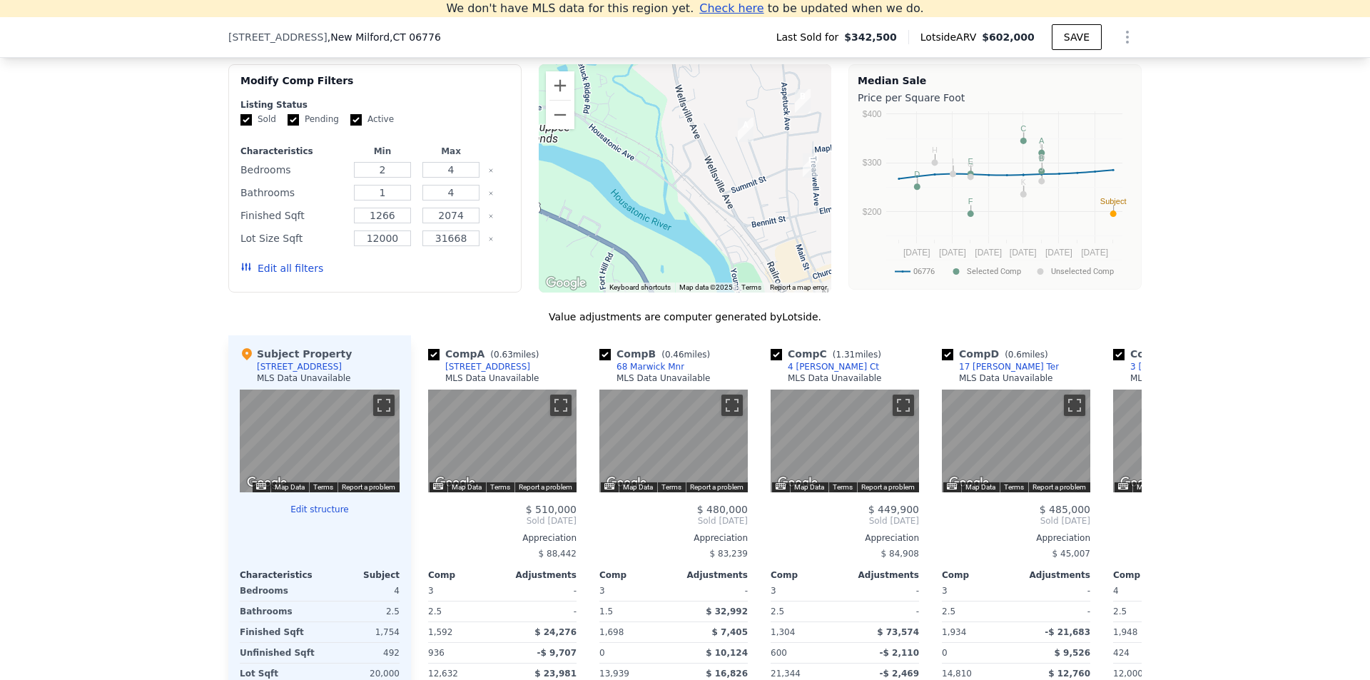
drag, startPoint x: 726, startPoint y: 227, endPoint x: 630, endPoint y: 253, distance: 99.7
click at [630, 253] on div at bounding box center [685, 178] width 293 height 228
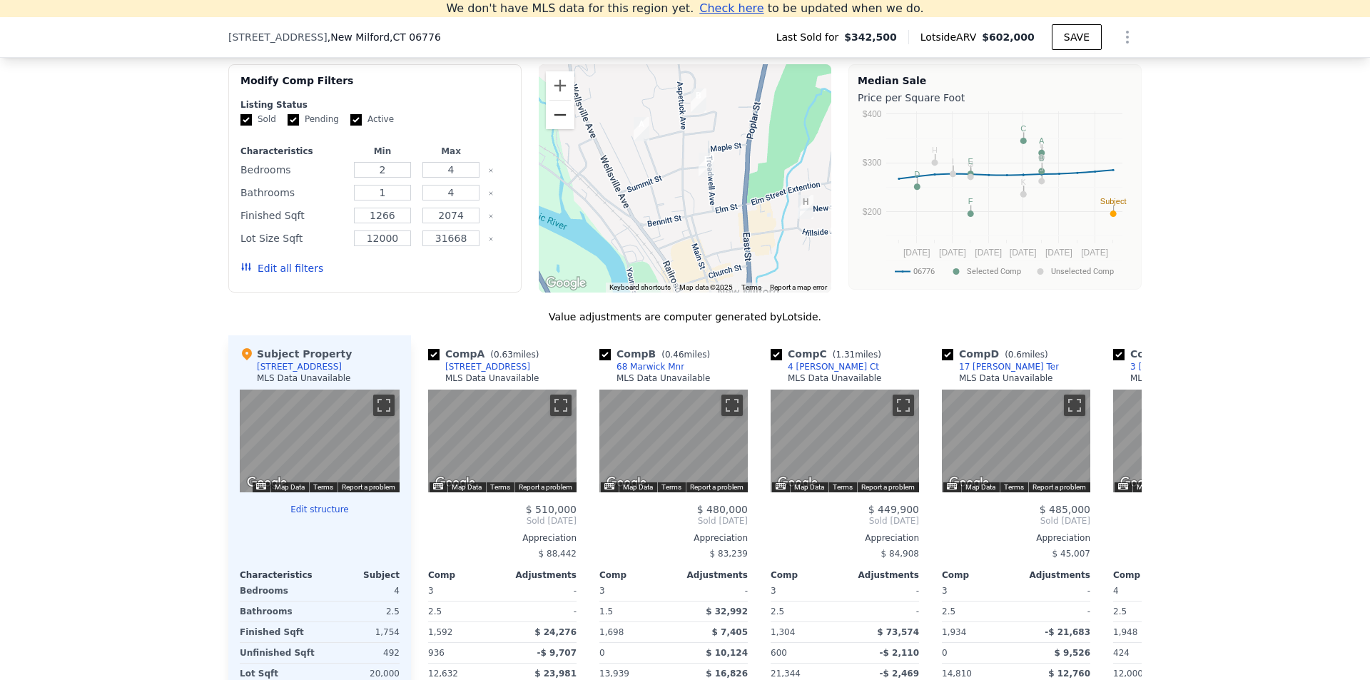
click at [557, 127] on button "Zoom out" at bounding box center [560, 115] width 29 height 29
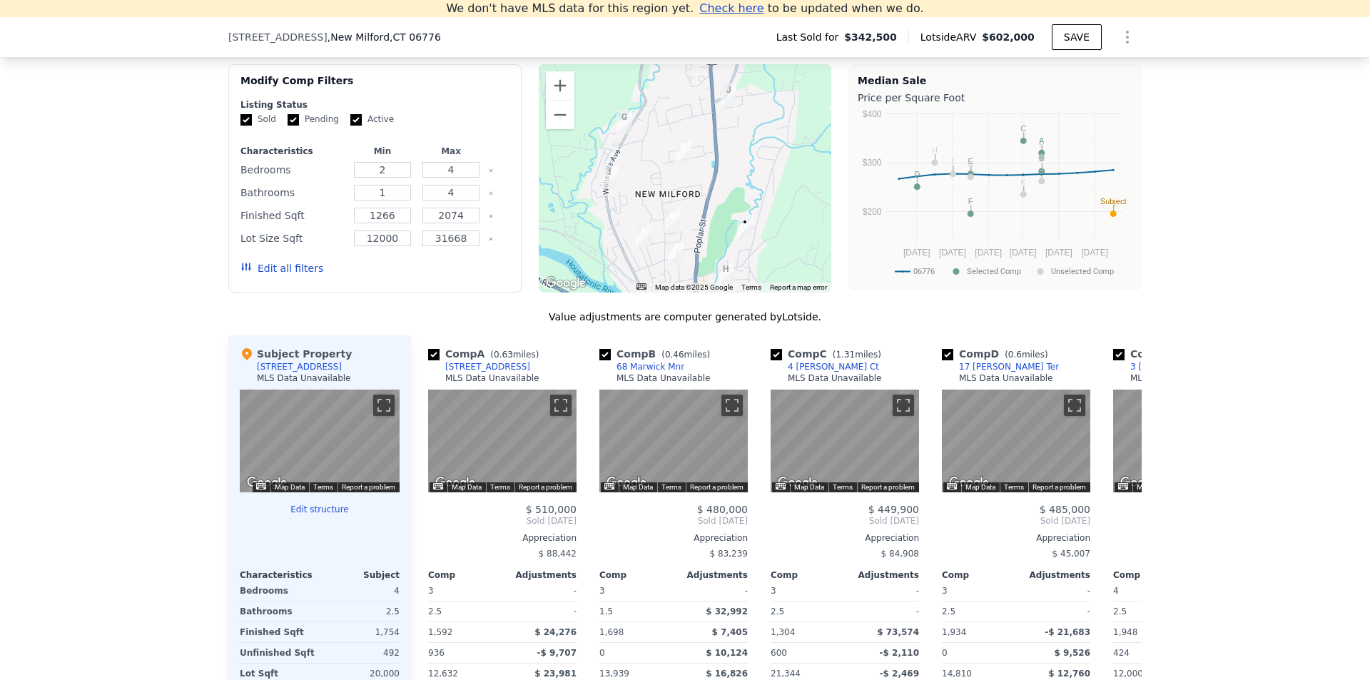
drag, startPoint x: 751, startPoint y: 143, endPoint x: 730, endPoint y: 245, distance: 104.2
click at [737, 239] on img "9 Dawns Rd" at bounding box center [745, 227] width 16 height 24
drag, startPoint x: 726, startPoint y: 187, endPoint x: 725, endPoint y: 253, distance: 65.7
click at [725, 253] on div at bounding box center [685, 178] width 293 height 228
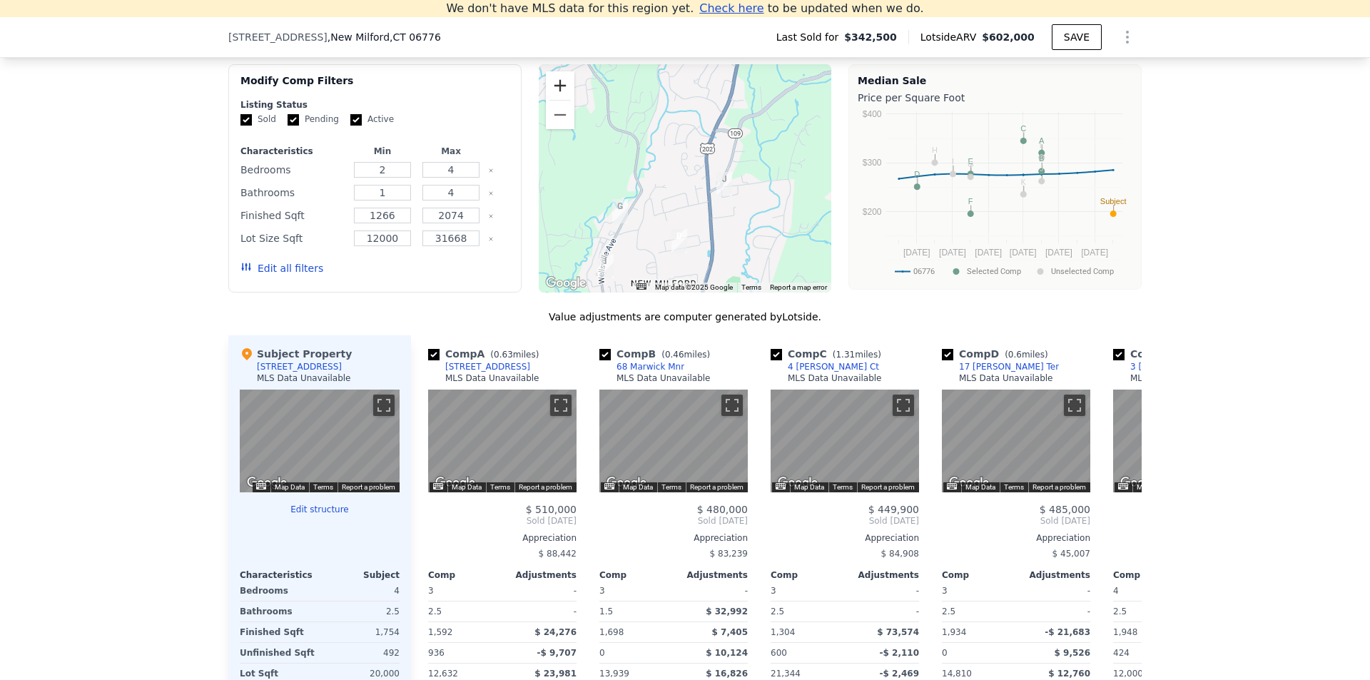
click at [555, 96] on button "Zoom in" at bounding box center [560, 85] width 29 height 29
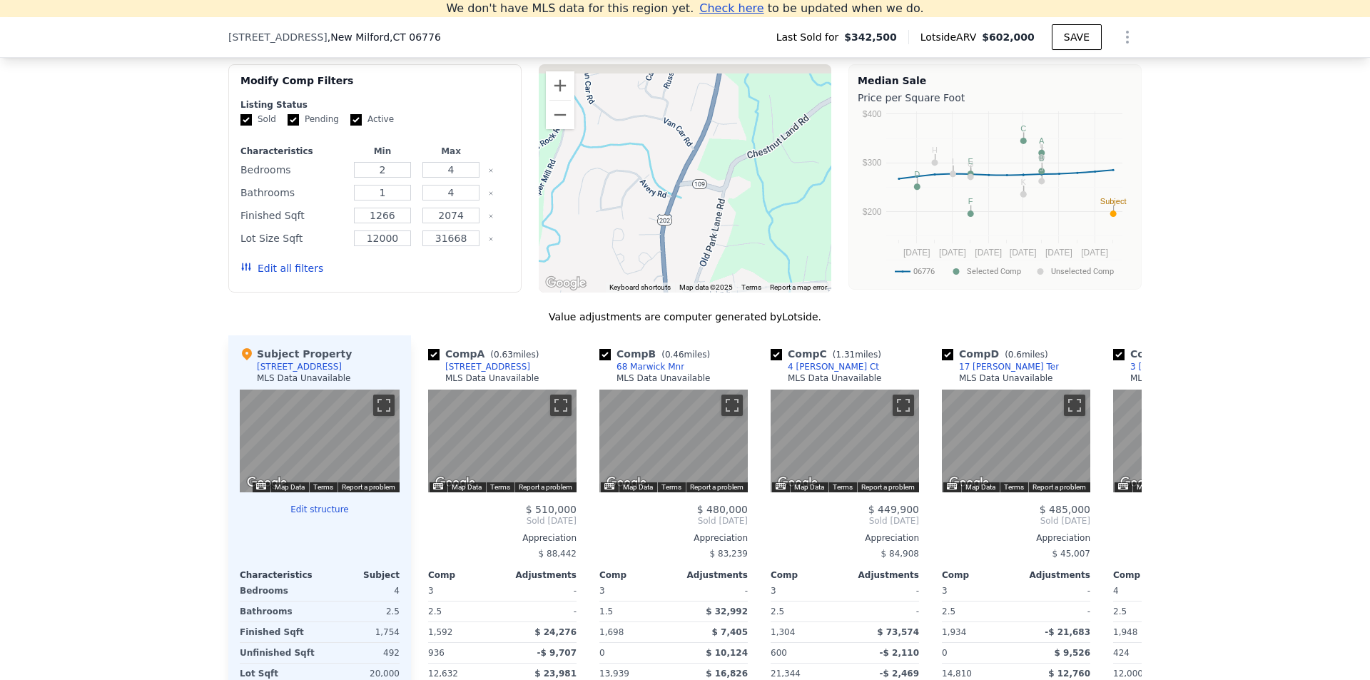
drag, startPoint x: 778, startPoint y: 138, endPoint x: 758, endPoint y: 223, distance: 87.2
click at [691, 256] on div at bounding box center [685, 178] width 293 height 228
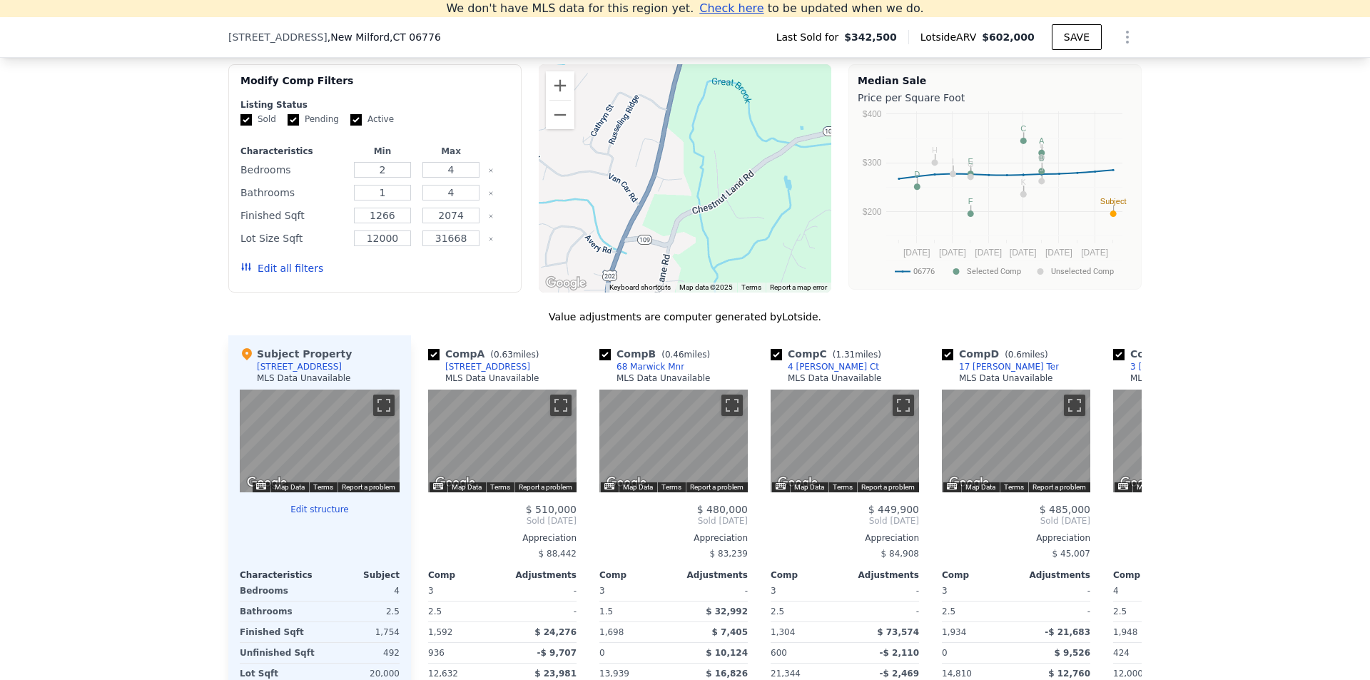
drag, startPoint x: 767, startPoint y: 205, endPoint x: 739, endPoint y: 251, distance: 54.1
click at [739, 251] on div at bounding box center [685, 178] width 293 height 228
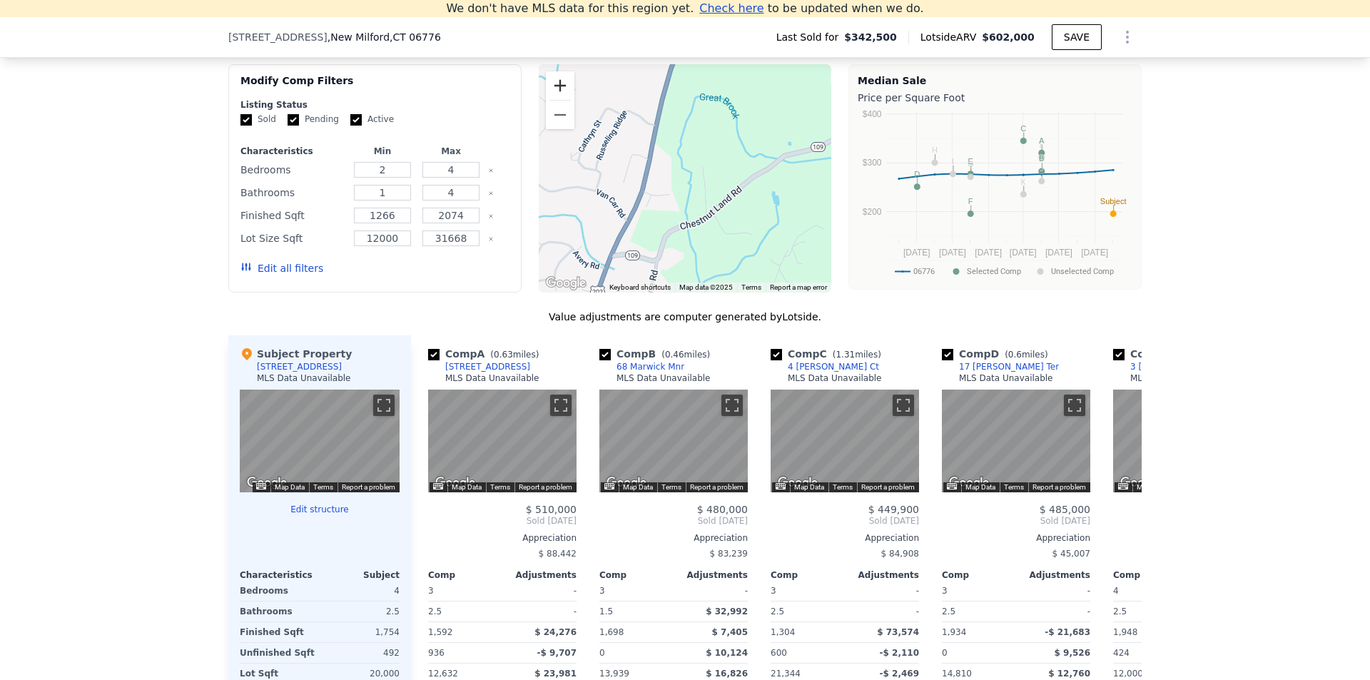
click at [546, 98] on button "Zoom in" at bounding box center [560, 85] width 29 height 29
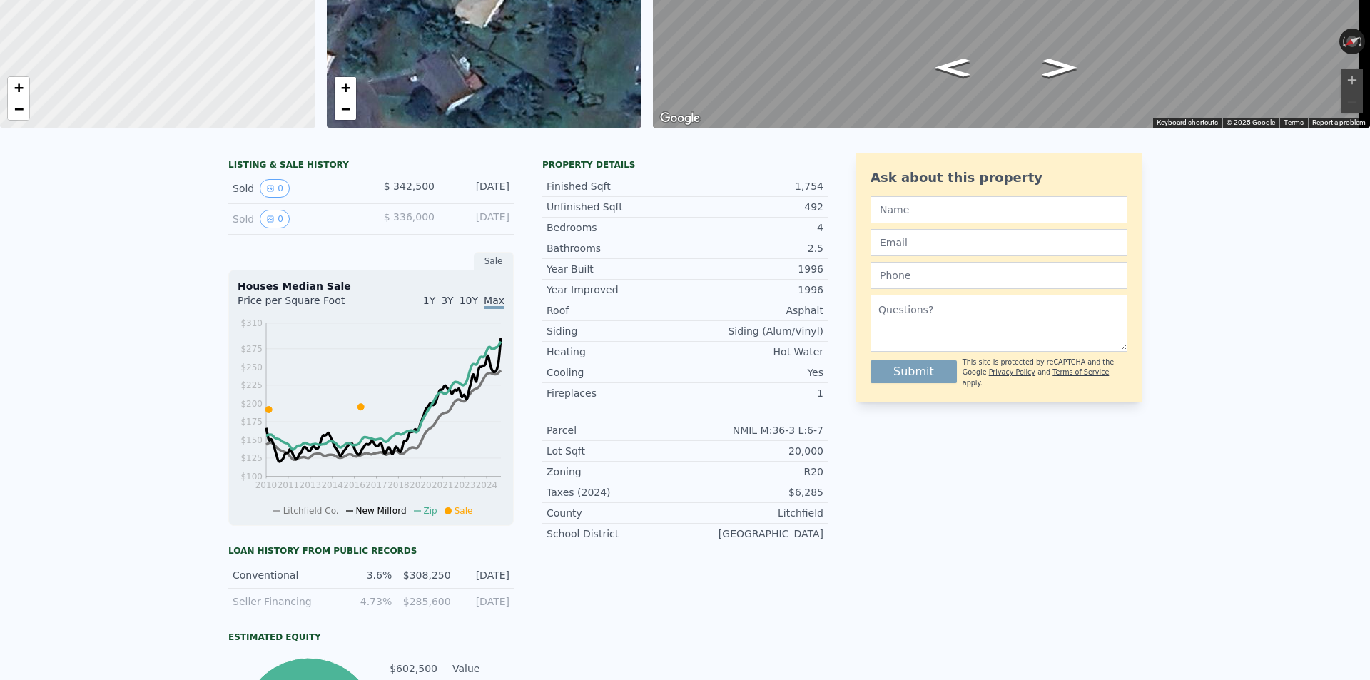
scroll to position [0, 0]
